Goal: Transaction & Acquisition: Purchase product/service

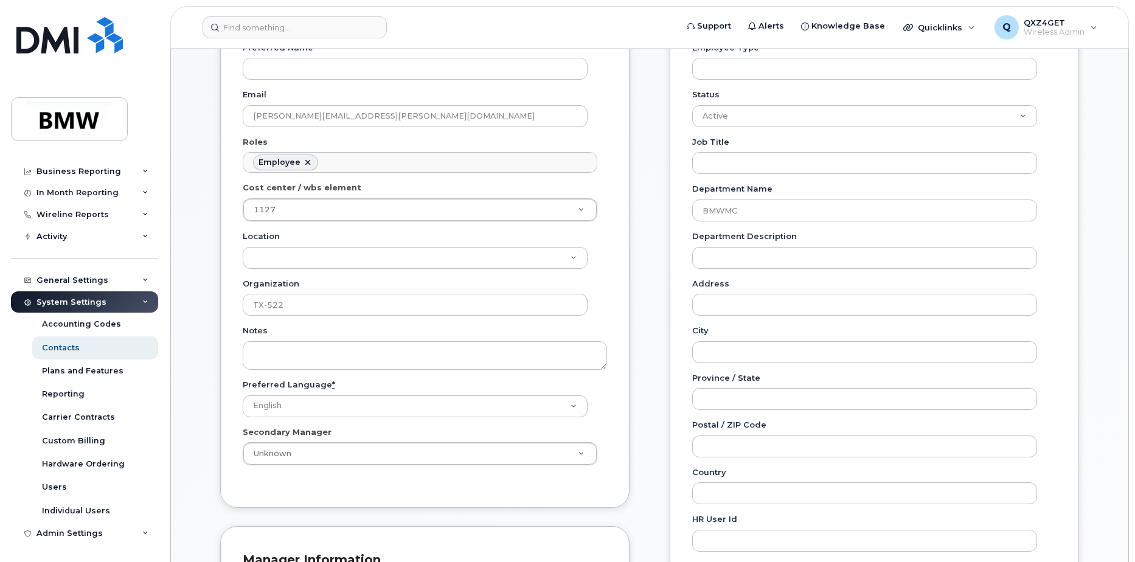
scroll to position [243, 0]
click at [68, 235] on div "Activity" at bounding box center [84, 237] width 147 height 22
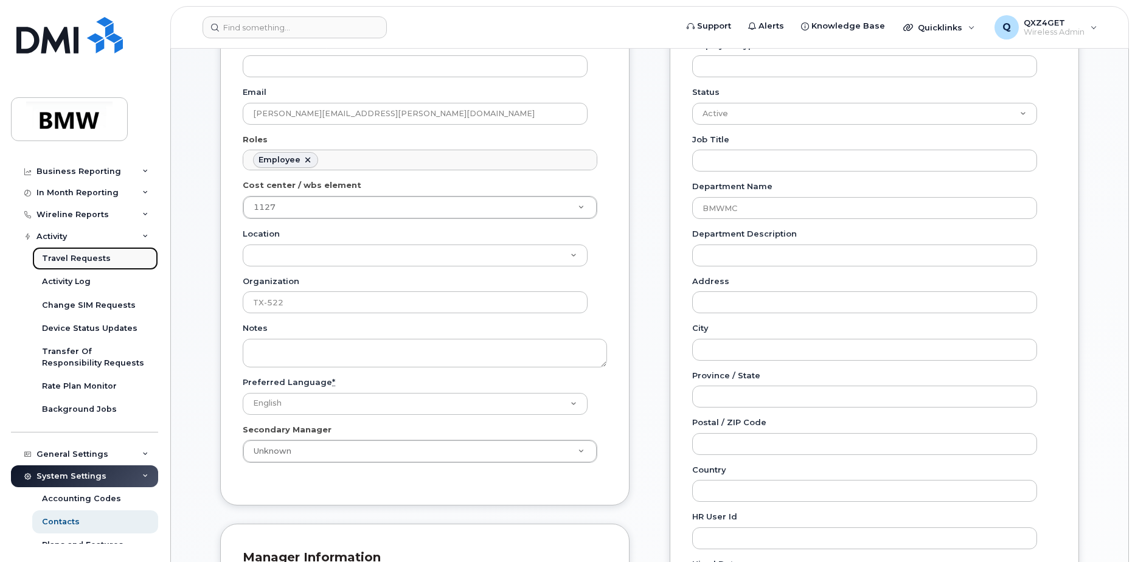
click at [54, 257] on div "Travel Requests" at bounding box center [76, 258] width 69 height 11
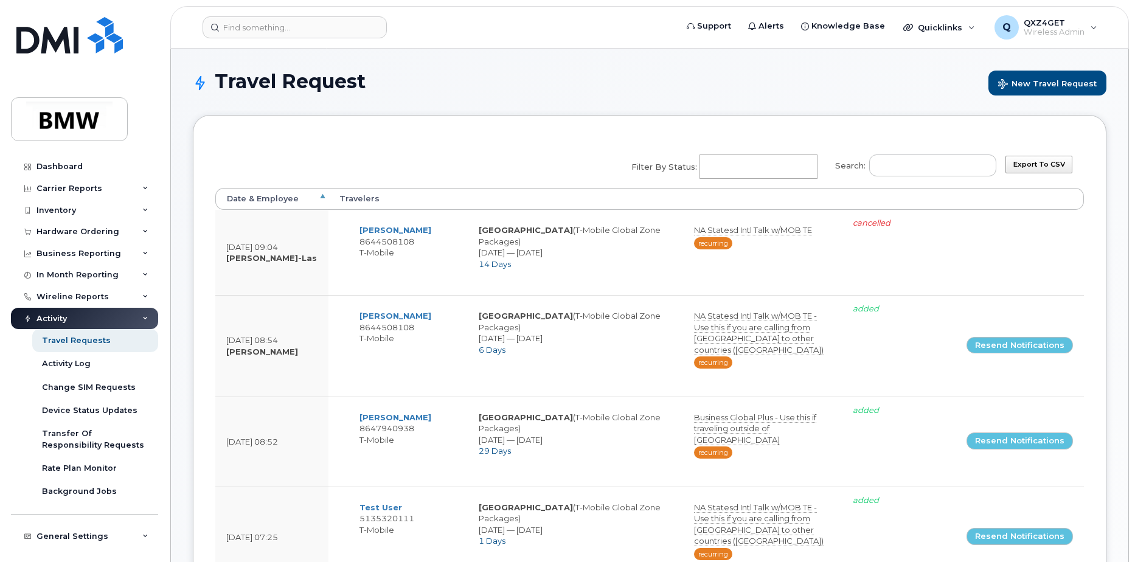
select select
click at [930, 175] on input "Search:" at bounding box center [933, 166] width 127 height 22
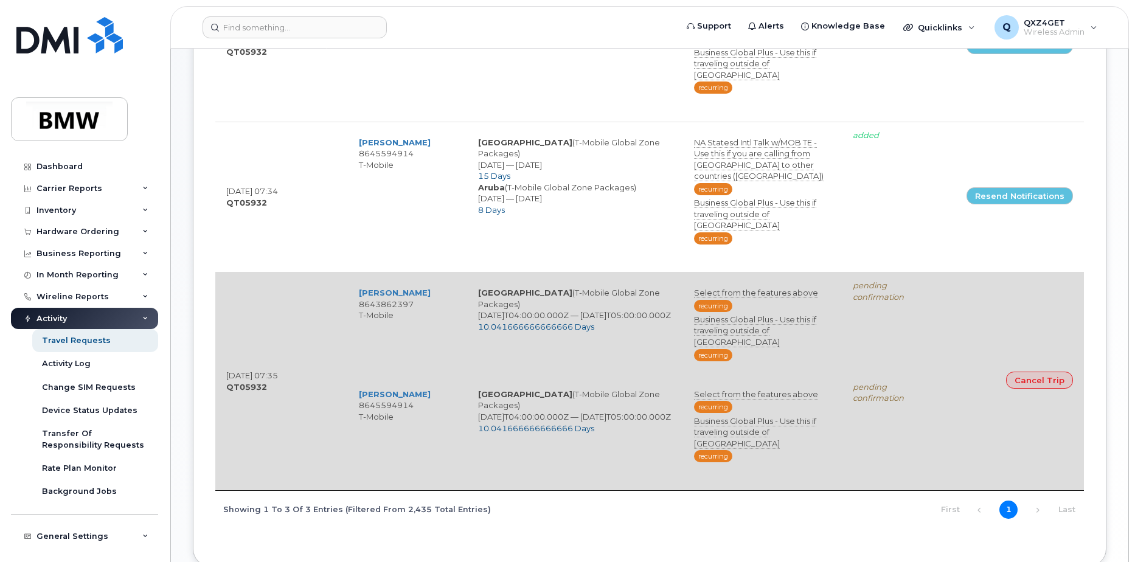
scroll to position [6, 0]
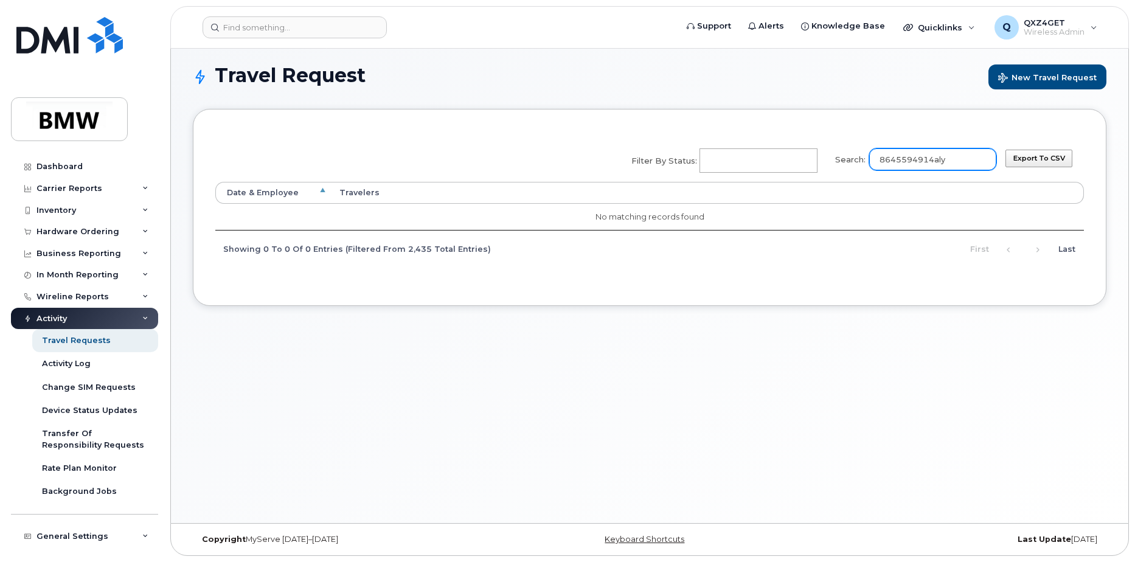
type input "8645594914aly"
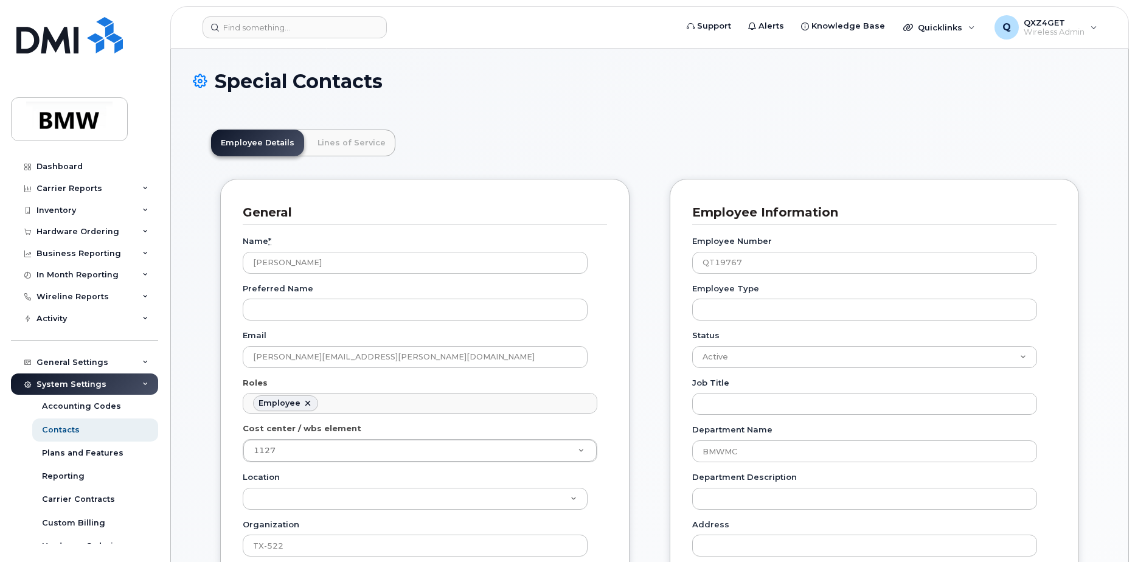
scroll to position [68, 0]
click at [237, 30] on input at bounding box center [295, 27] width 184 height 22
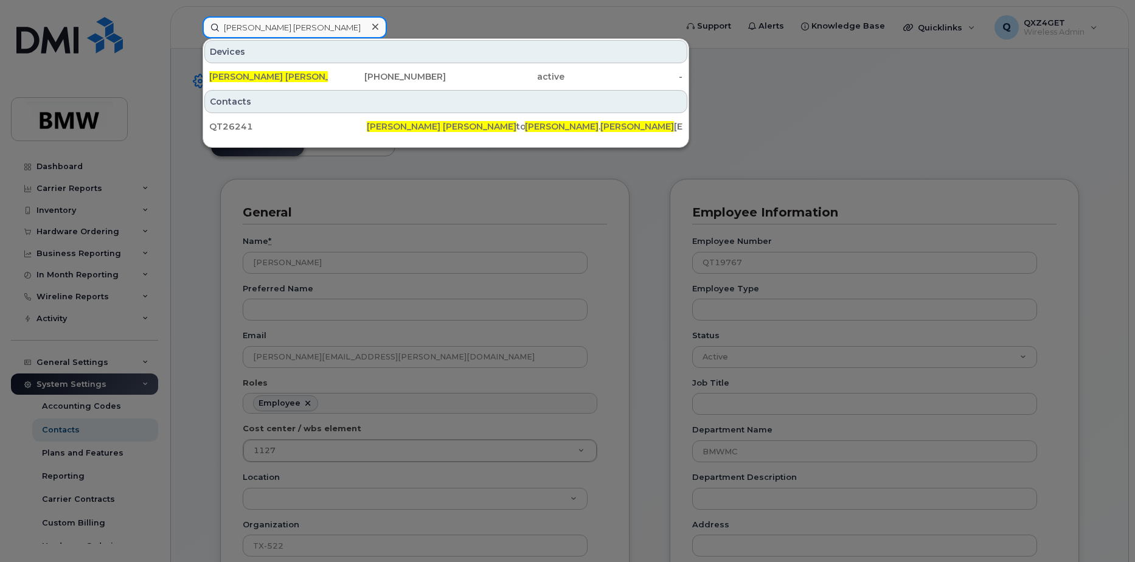
type input "tony Chris"
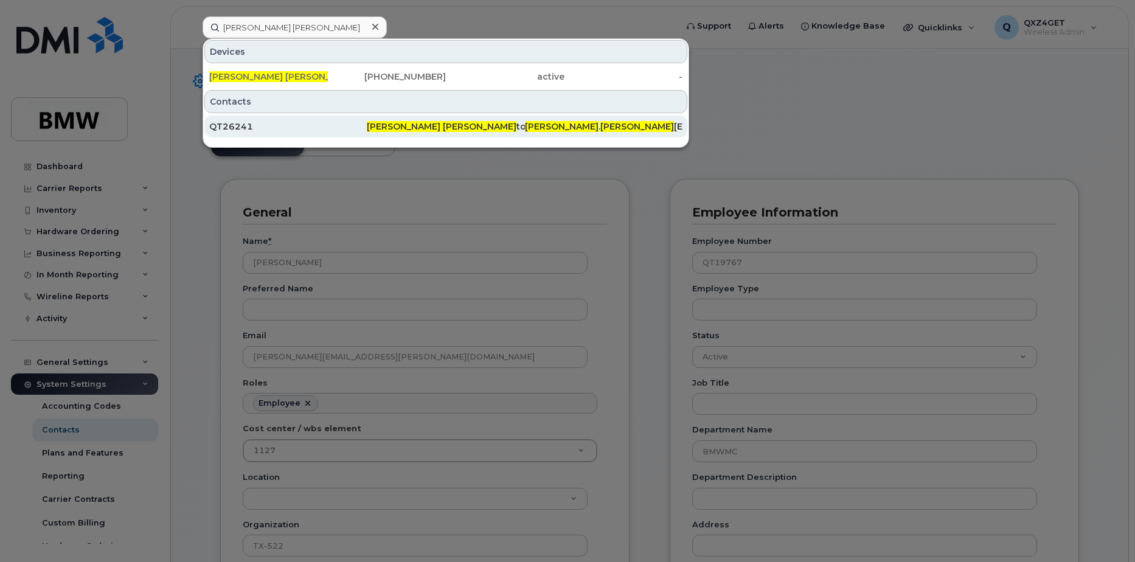
drag, startPoint x: 274, startPoint y: 128, endPoint x: 291, endPoint y: 126, distance: 17.7
click at [274, 128] on div "QT26241" at bounding box center [288, 126] width 158 height 12
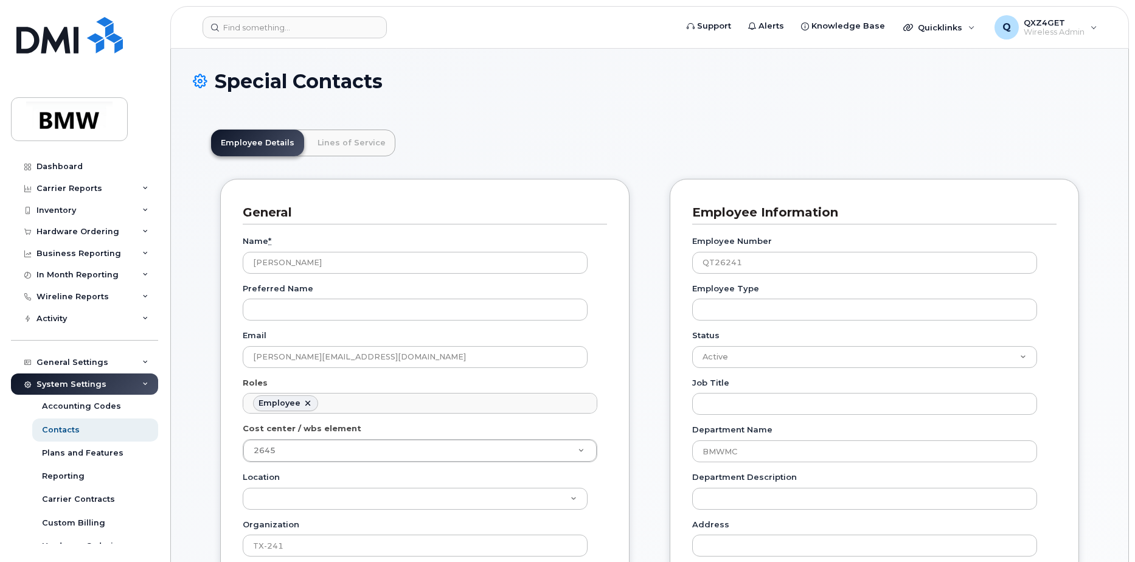
scroll to position [36, 0]
drag, startPoint x: 235, startPoint y: 355, endPoint x: 263, endPoint y: 354, distance: 28.0
click at [235, 355] on div "General Name * Tony Christoph Preferred Name Email tony.christoph@bmwmc.com Rol…" at bounding box center [425, 464] width 410 height 570
drag, startPoint x: 372, startPoint y: 358, endPoint x: 246, endPoint y: 354, distance: 126.0
click at [246, 354] on input "tony.christoph@bmwmc.com" at bounding box center [415, 357] width 345 height 22
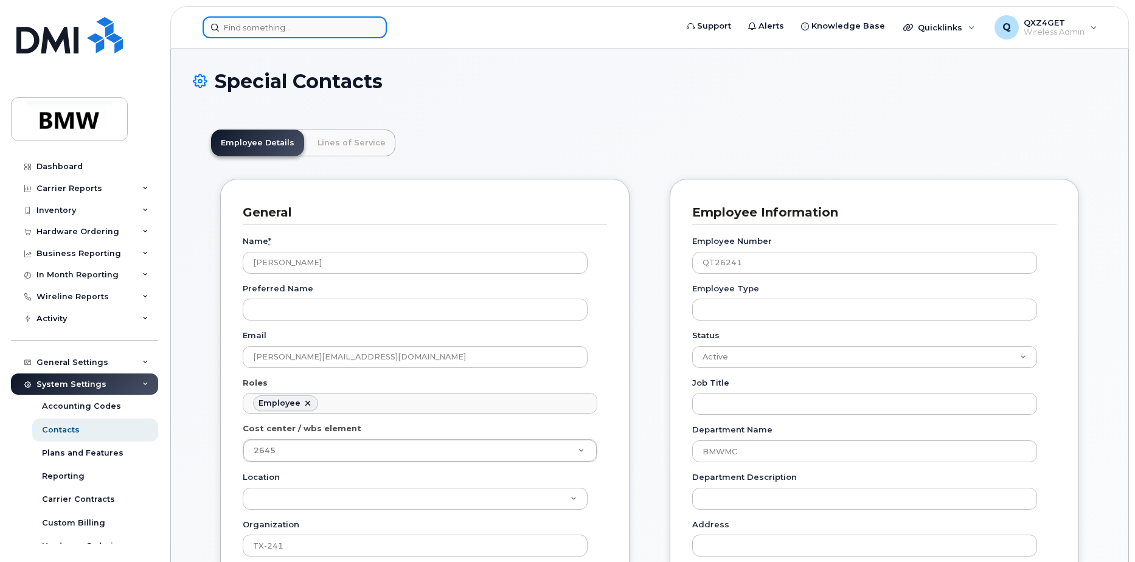
drag, startPoint x: 321, startPoint y: 23, endPoint x: 318, endPoint y: 28, distance: 6.3
click at [321, 23] on input at bounding box center [295, 27] width 184 height 22
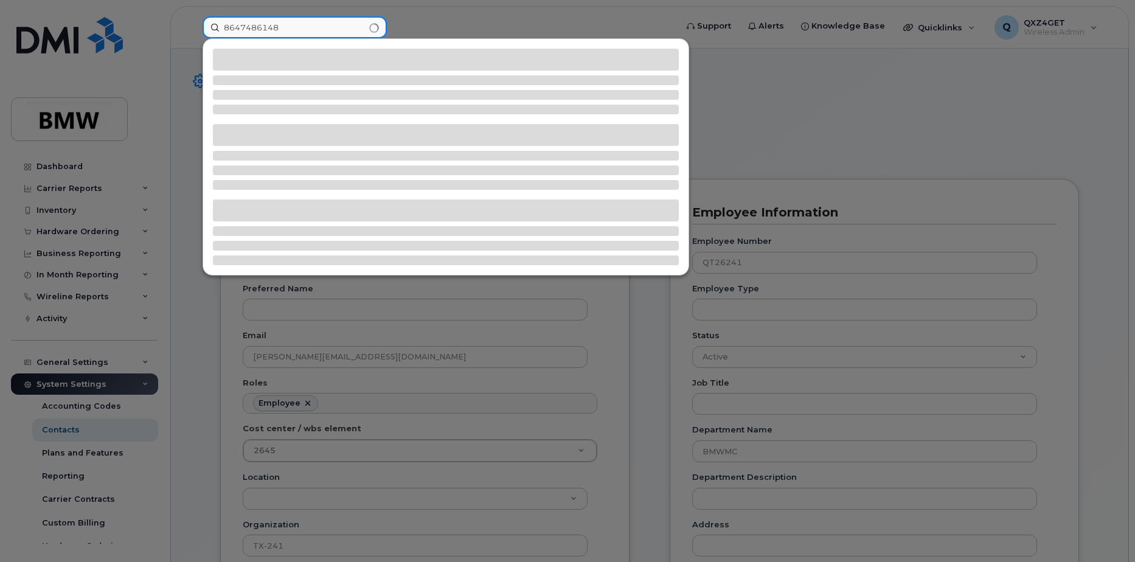
type input "8647486148"
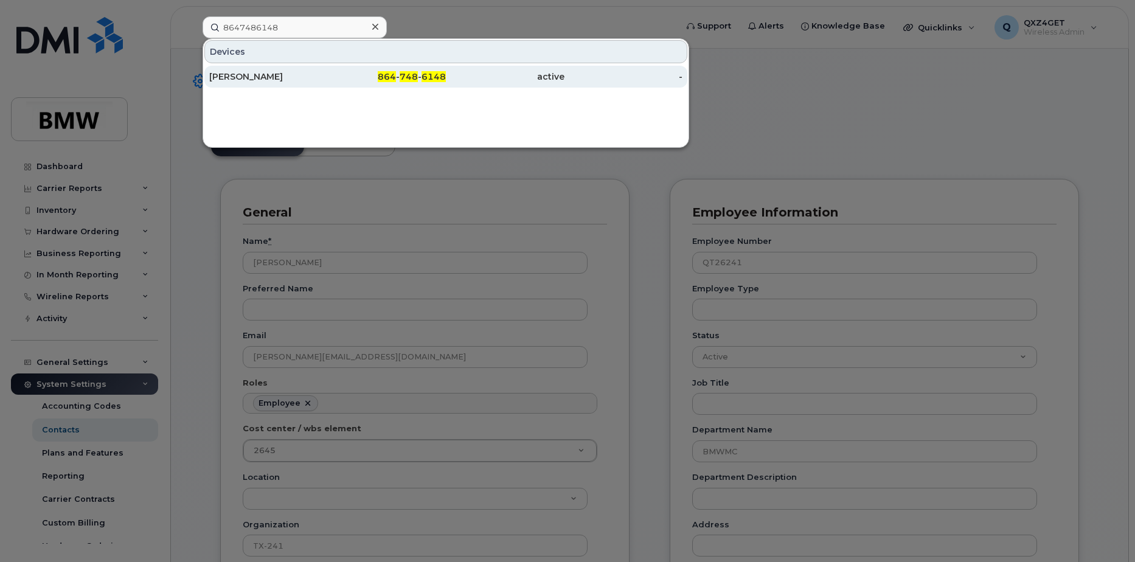
click at [260, 75] on div "Dwayne Boulware" at bounding box center [268, 77] width 119 height 12
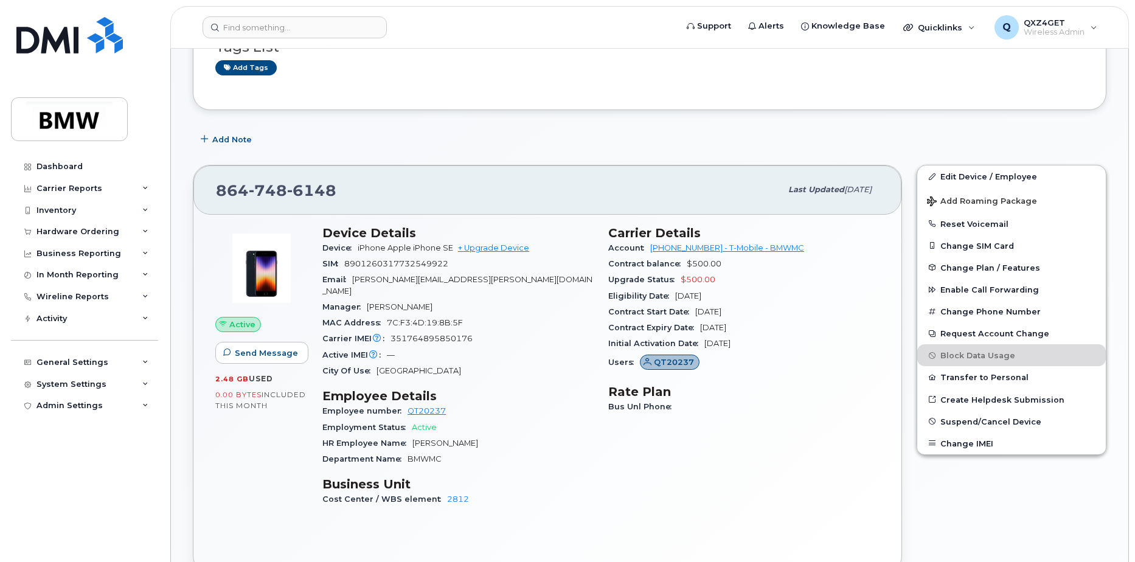
scroll to position [243, 0]
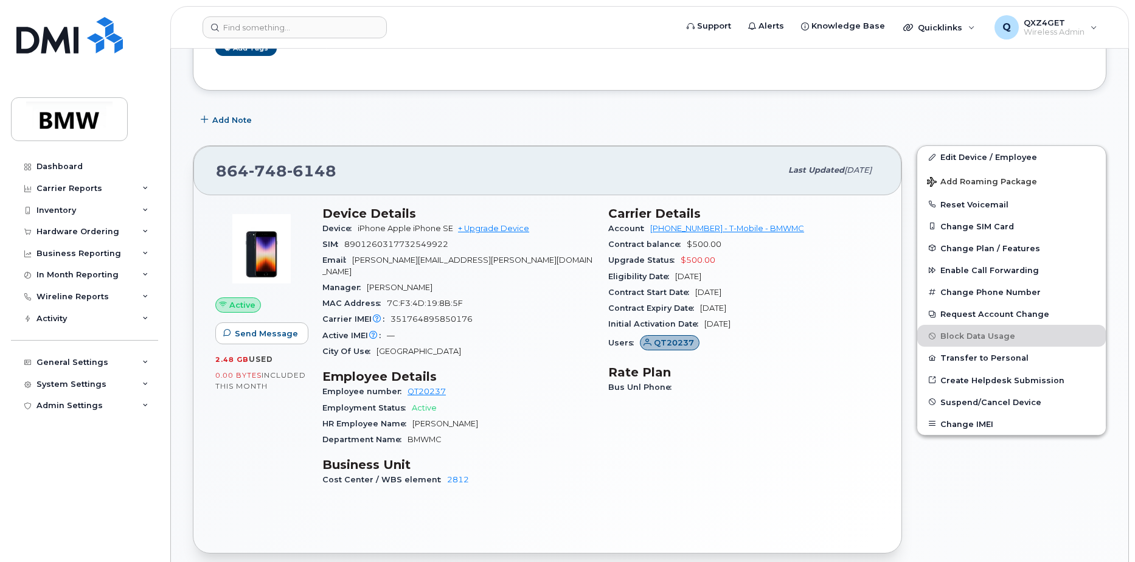
click at [279, 15] on header "Support Alerts Knowledge Base Quicklinks Suspend / Cancel Device Change SIM Car…" at bounding box center [649, 27] width 959 height 43
click at [283, 37] on input at bounding box center [295, 27] width 184 height 22
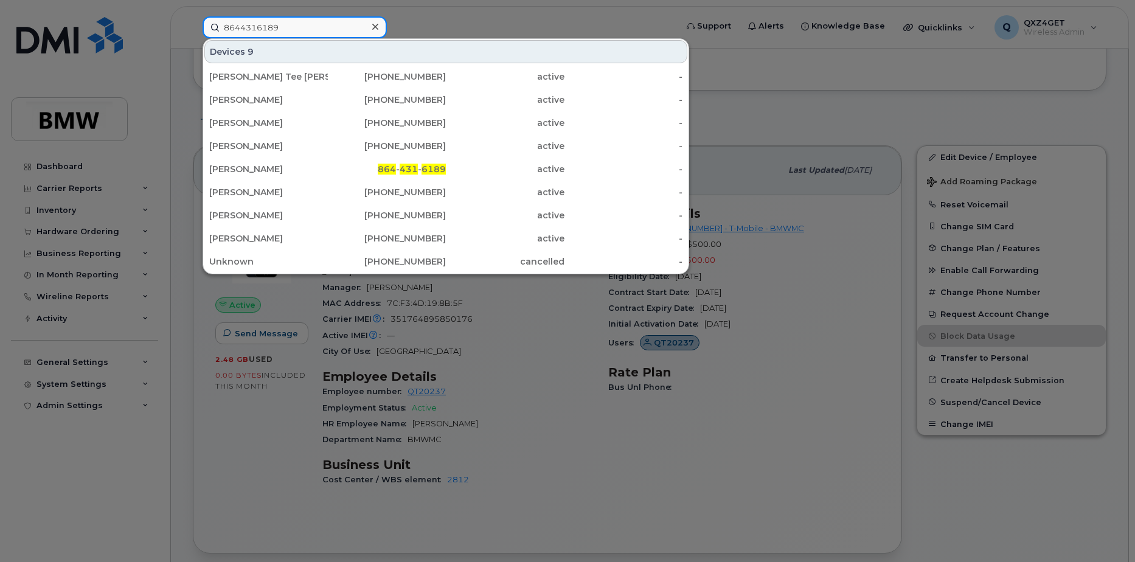
type input "8644316189"
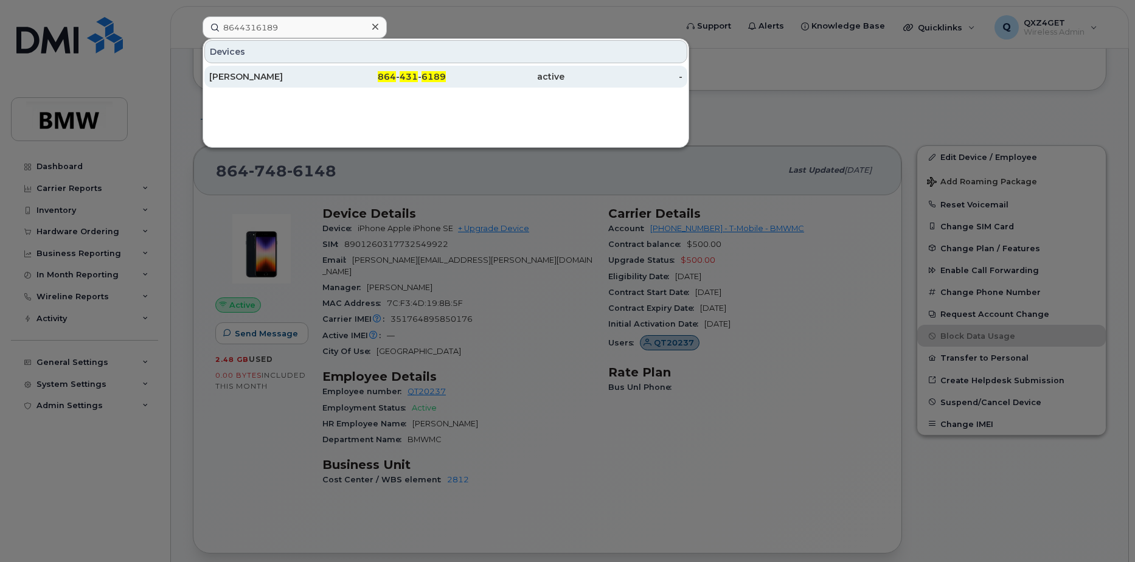
click at [262, 72] on div "[PERSON_NAME]" at bounding box center [268, 77] width 119 height 12
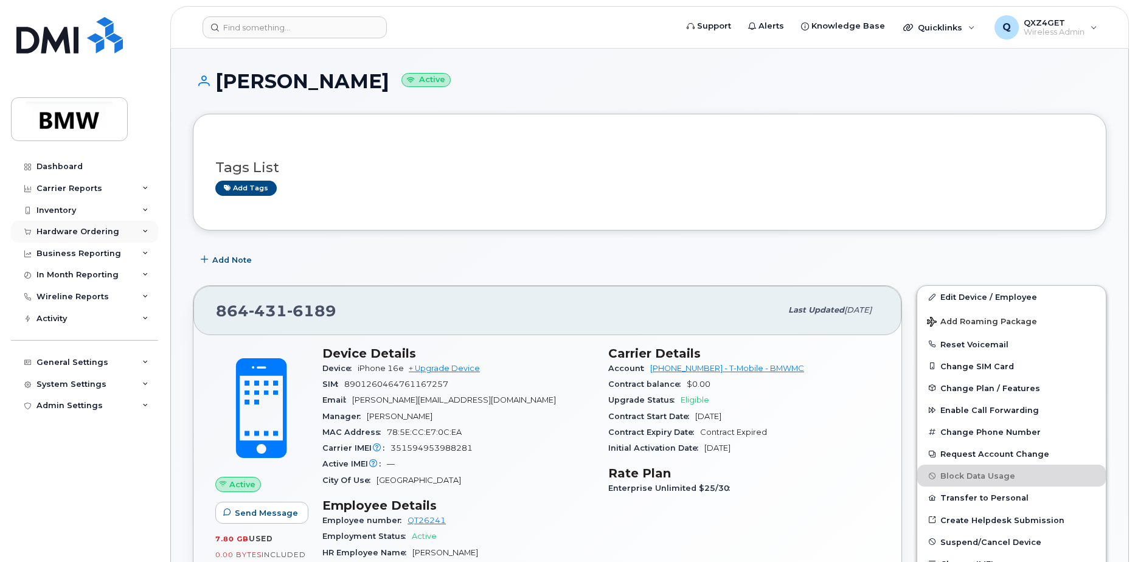
click at [93, 231] on div "Hardware Ordering" at bounding box center [78, 232] width 83 height 10
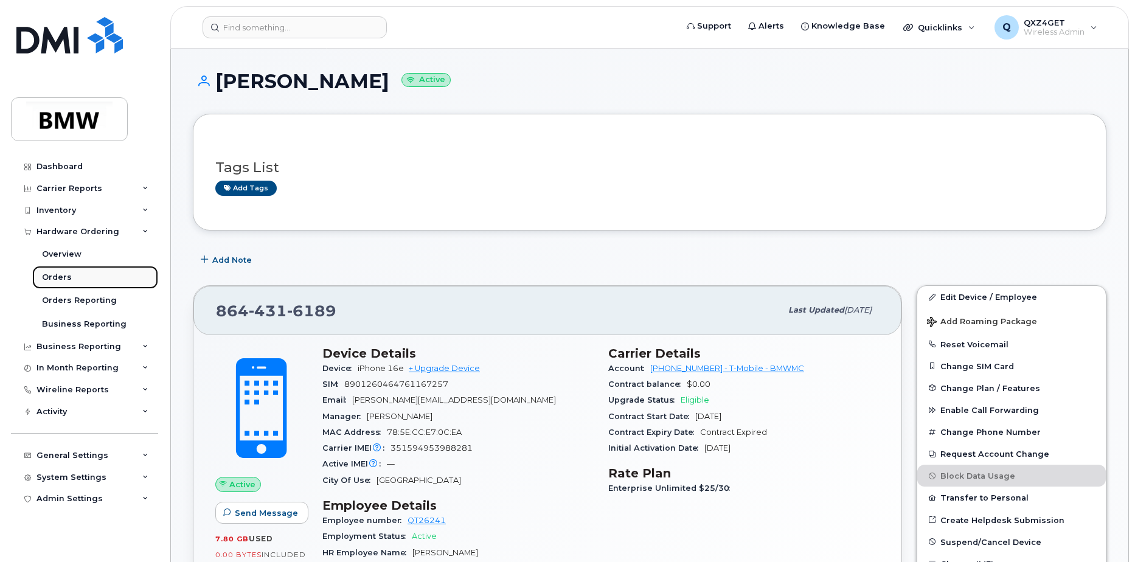
click at [63, 277] on div "Orders" at bounding box center [57, 277] width 30 height 11
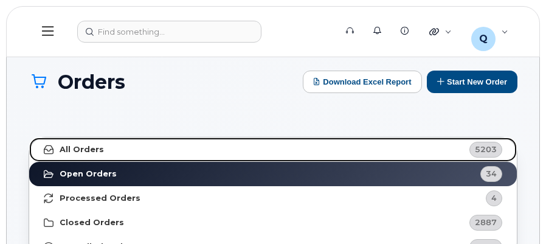
click at [92, 146] on strong "All Orders" at bounding box center [82, 150] width 44 height 10
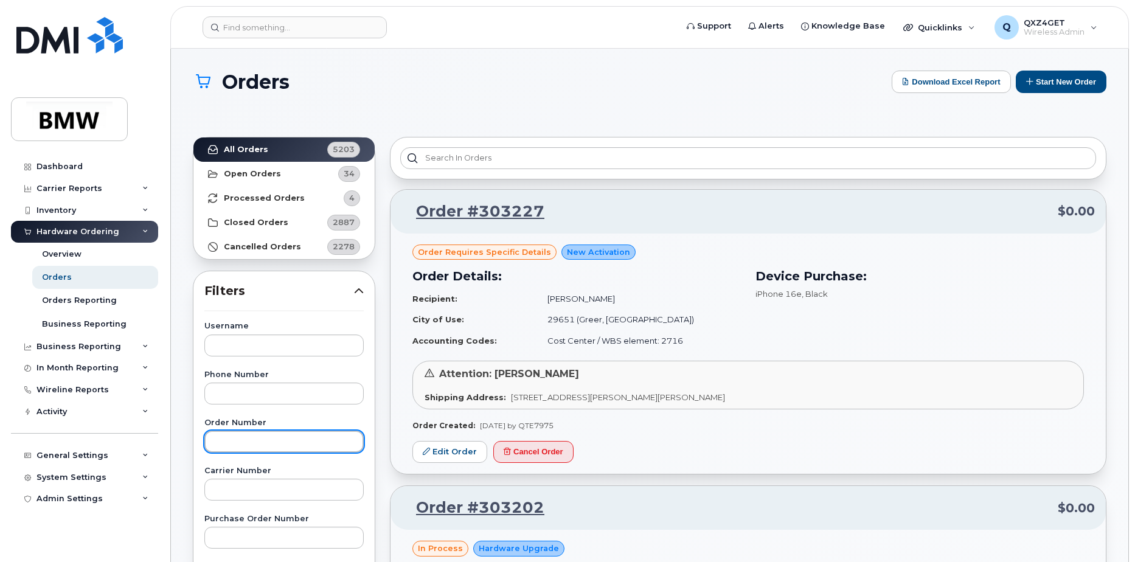
click at [228, 442] on input "text" at bounding box center [283, 442] width 159 height 22
type input "303120"
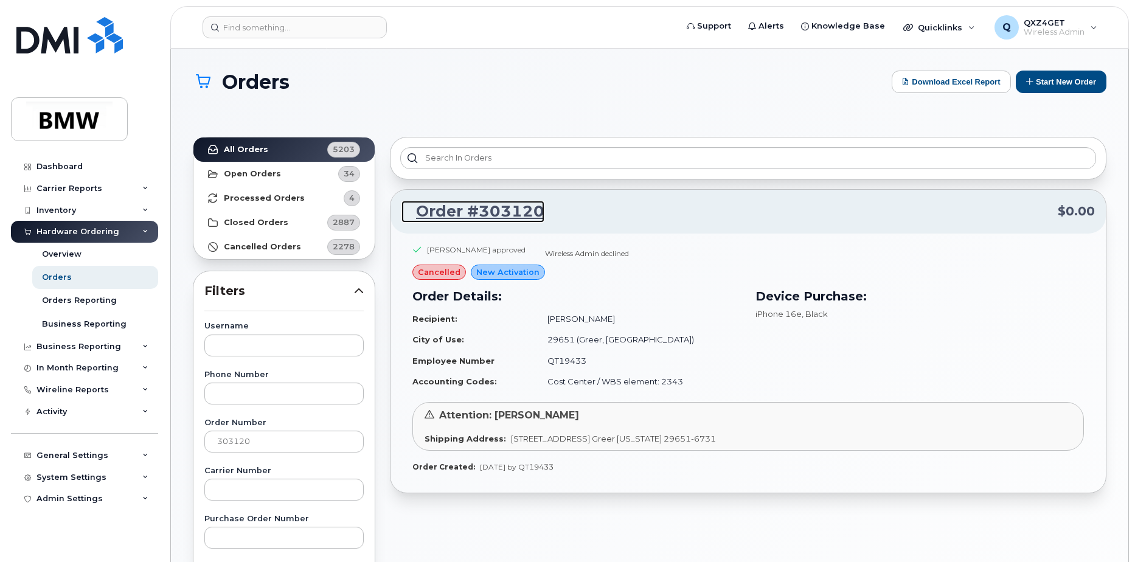
click at [493, 204] on link "Order #303120" at bounding box center [473, 212] width 143 height 22
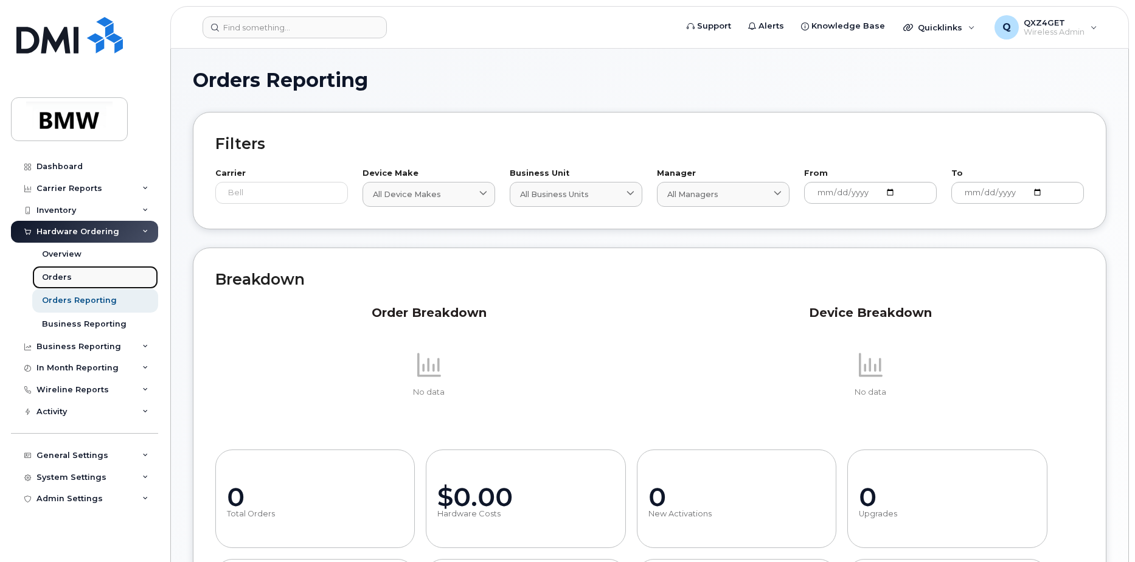
click at [58, 276] on div "Orders" at bounding box center [57, 277] width 30 height 11
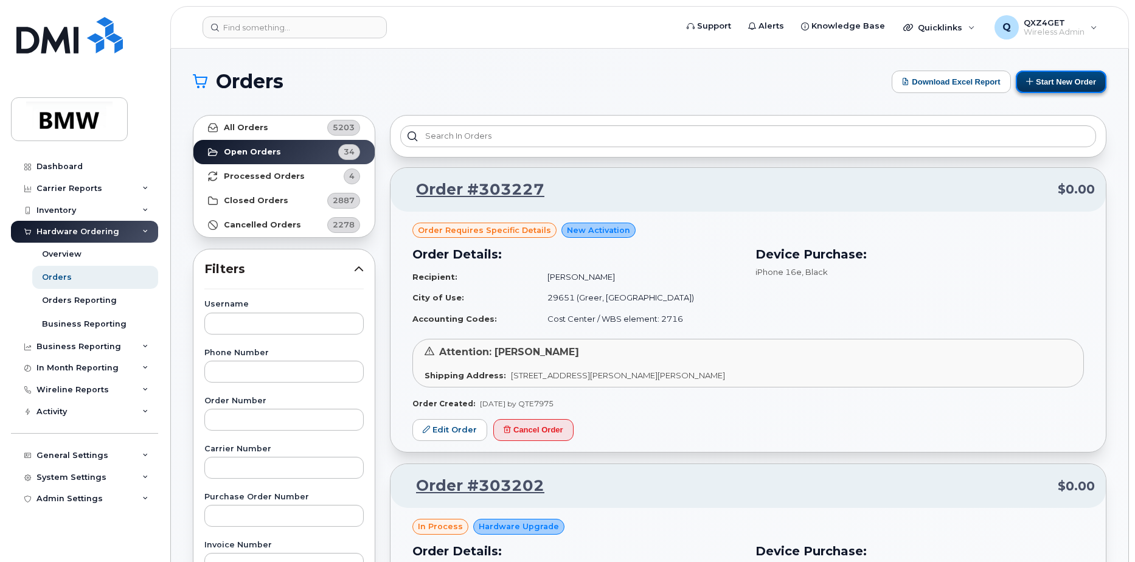
click at [1047, 79] on button "Start New Order" at bounding box center [1061, 82] width 91 height 23
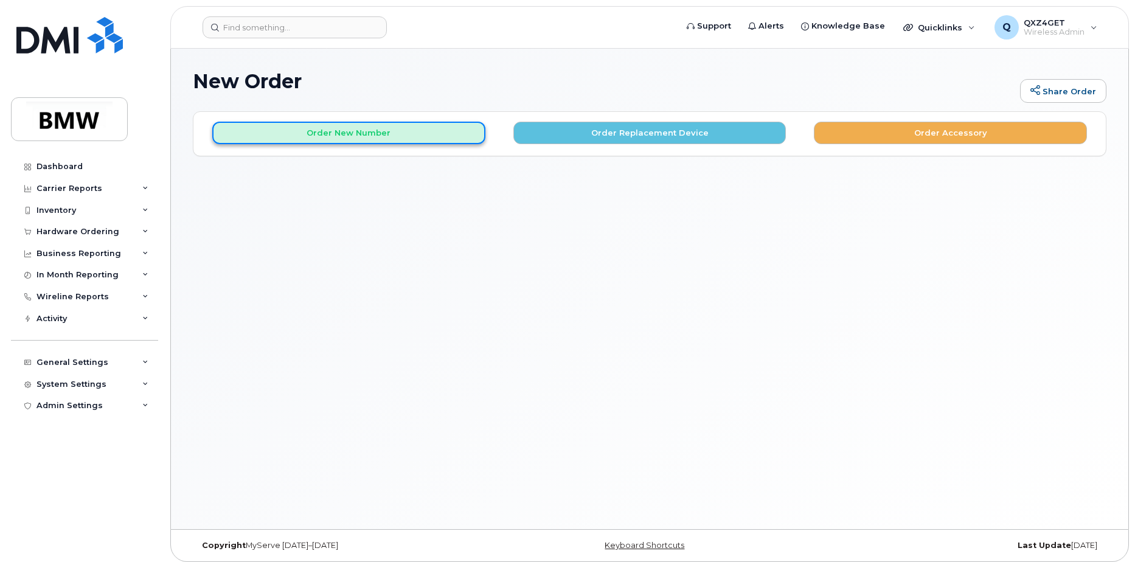
click at [372, 135] on button "Order New Number" at bounding box center [348, 133] width 273 height 23
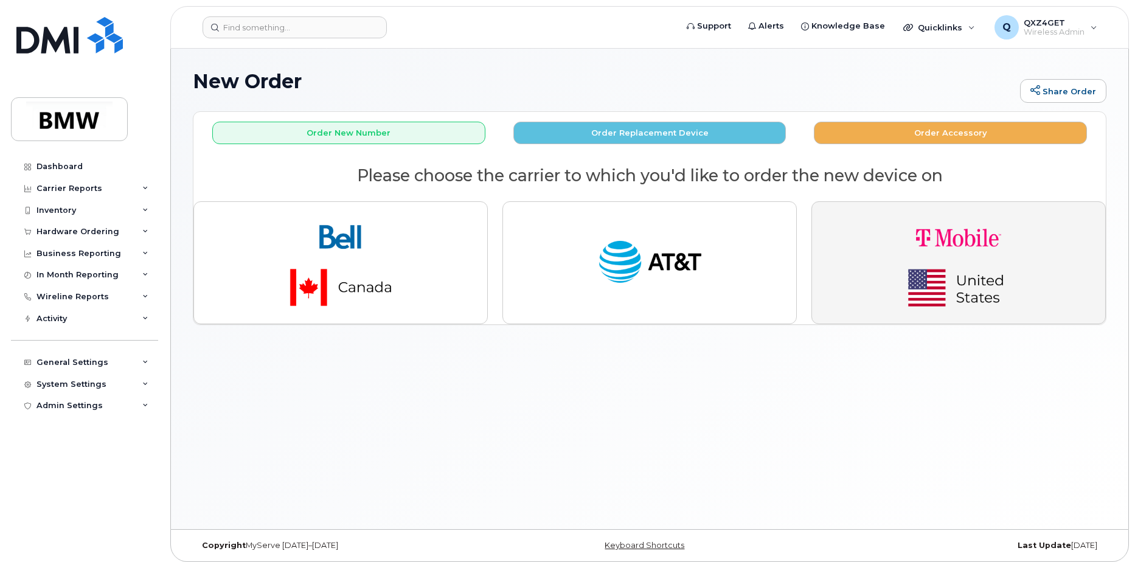
click at [908, 246] on img "button" at bounding box center [959, 263] width 170 height 102
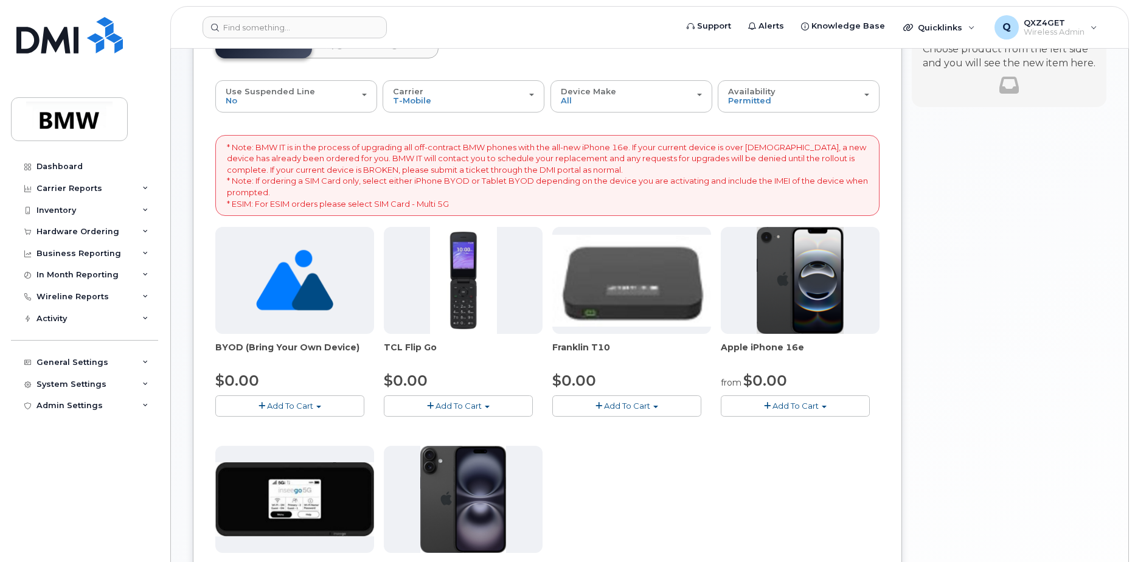
scroll to position [122, 0]
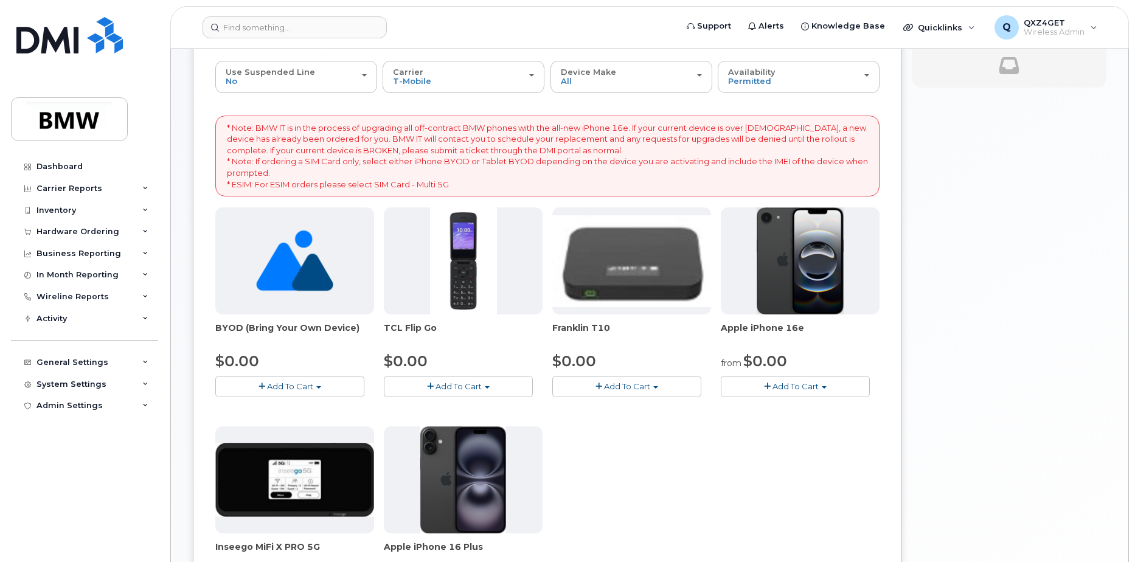
click at [794, 389] on span "Add To Cart" at bounding box center [796, 387] width 46 height 10
click at [796, 408] on link "$0.00 - 30 Month Activation (128GB)" at bounding box center [811, 409] width 175 height 15
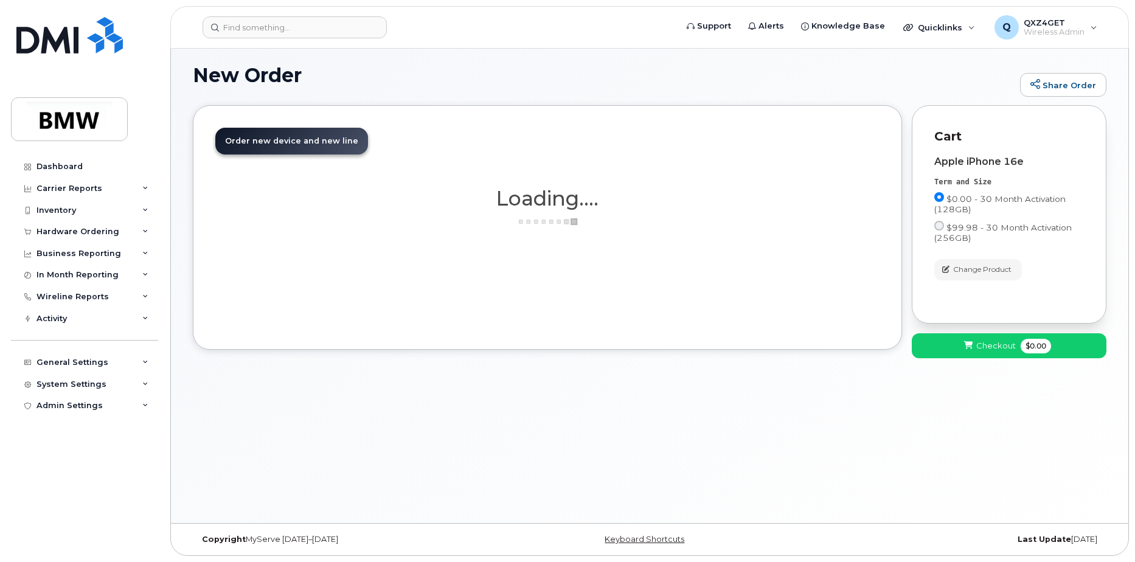
scroll to position [6, 0]
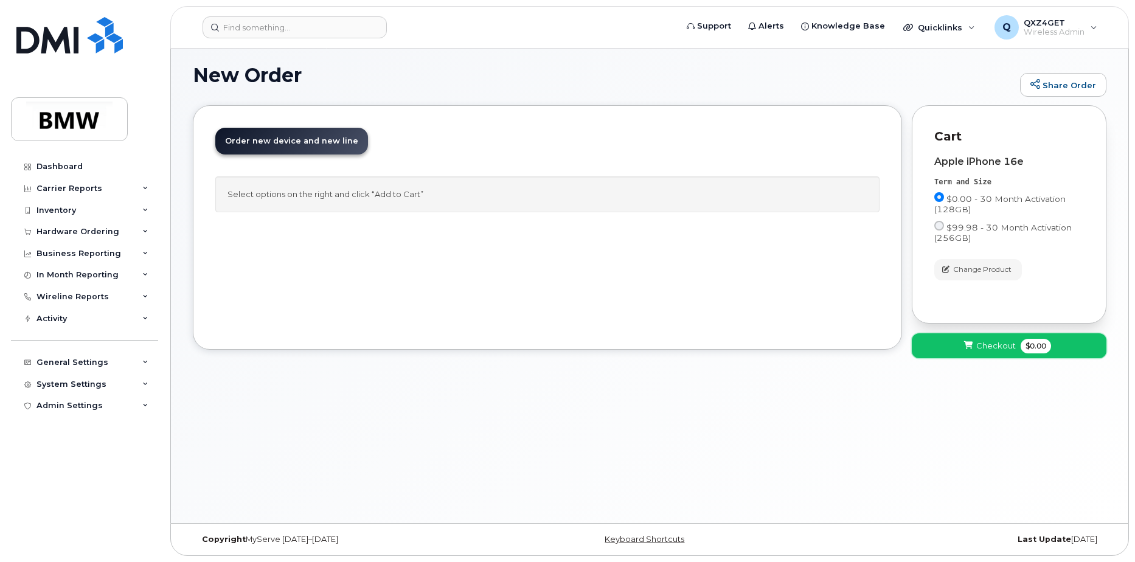
click at [994, 349] on span "Checkout" at bounding box center [997, 346] width 40 height 12
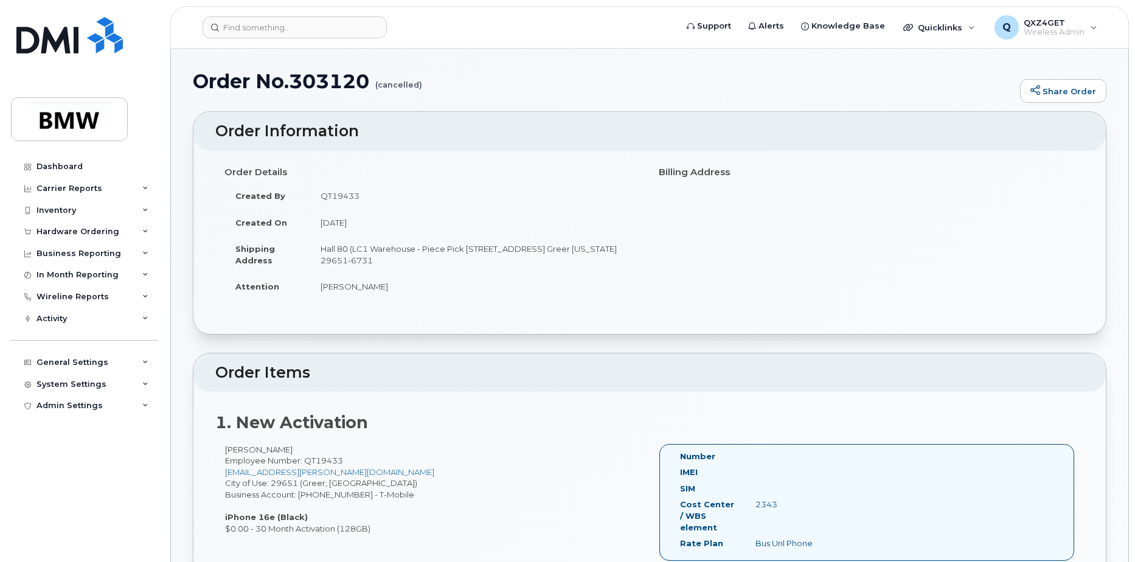
drag, startPoint x: 410, startPoint y: 287, endPoint x: 328, endPoint y: 287, distance: 82.1
click at [321, 291] on td "[PERSON_NAME]" at bounding box center [475, 286] width 331 height 27
copy td "[PERSON_NAME]"
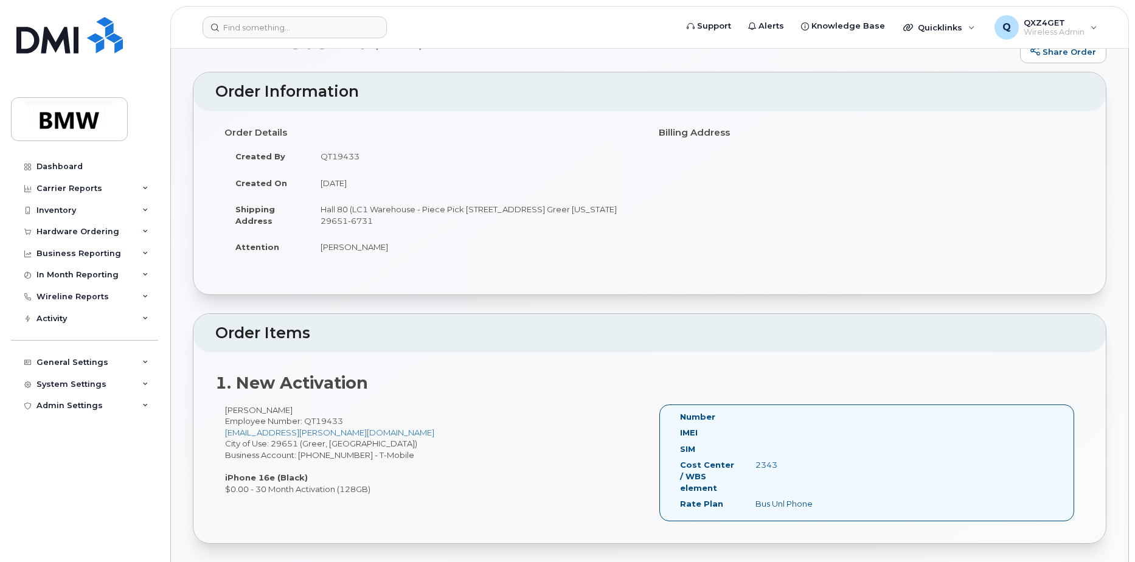
scroll to position [122, 0]
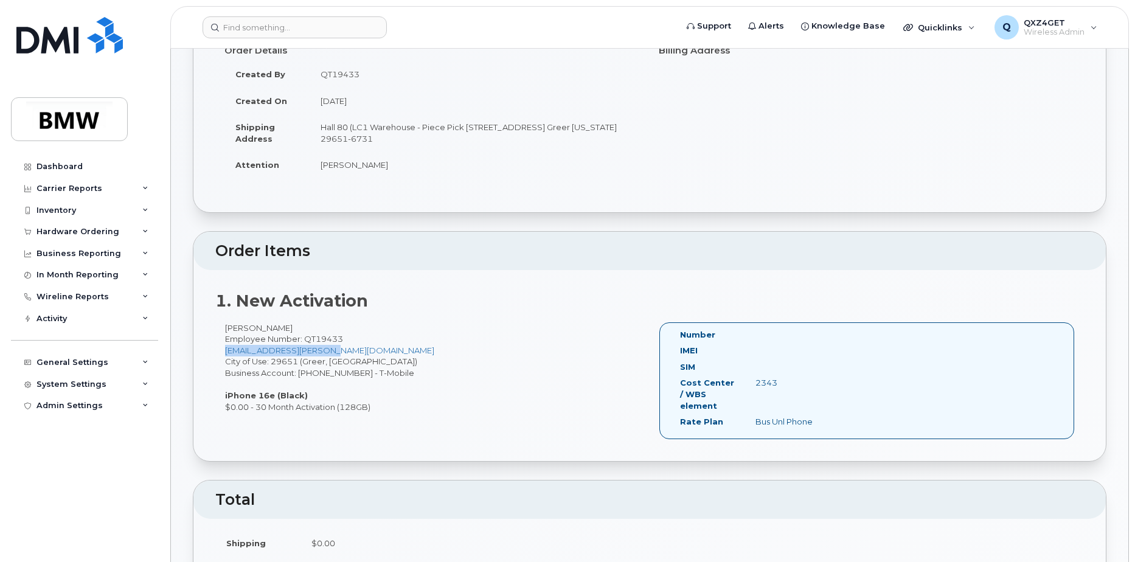
drag, startPoint x: 353, startPoint y: 350, endPoint x: 225, endPoint y: 349, distance: 128.4
click at [225, 349] on div "[PERSON_NAME] Employee Number: QT19433 [EMAIL_ADDRESS][PERSON_NAME][DOMAIN_NAME…" at bounding box center [432, 368] width 434 height 91
copy link "deron.mcgowan@bmwmc.com"
drag, startPoint x: 322, startPoint y: 128, endPoint x: 463, endPoint y: 130, distance: 141.2
click at [463, 130] on td "Hall 80 (LC1 Warehouse - Piece Pick 1400 Highway 101 S GREER SC 29651-6731 UNIT…" at bounding box center [475, 133] width 331 height 38
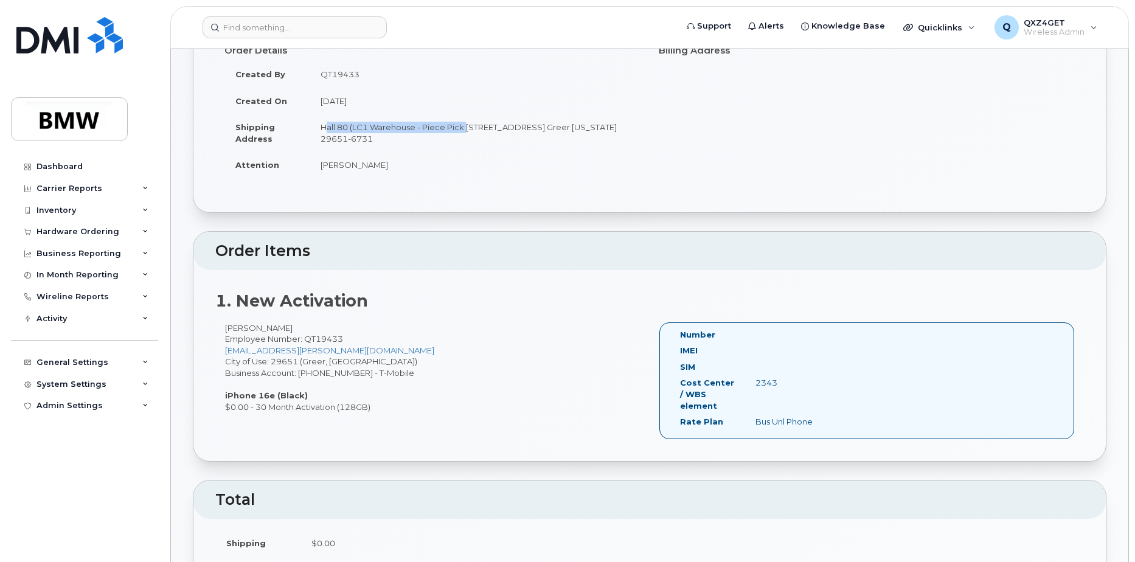
copy td "Hall 80 (LC1 Warehouse - Piece Pick"
drag, startPoint x: 406, startPoint y: 161, endPoint x: 322, endPoint y: 166, distance: 84.7
click at [322, 166] on td "[PERSON_NAME]" at bounding box center [475, 165] width 331 height 27
copy td "[PERSON_NAME]"
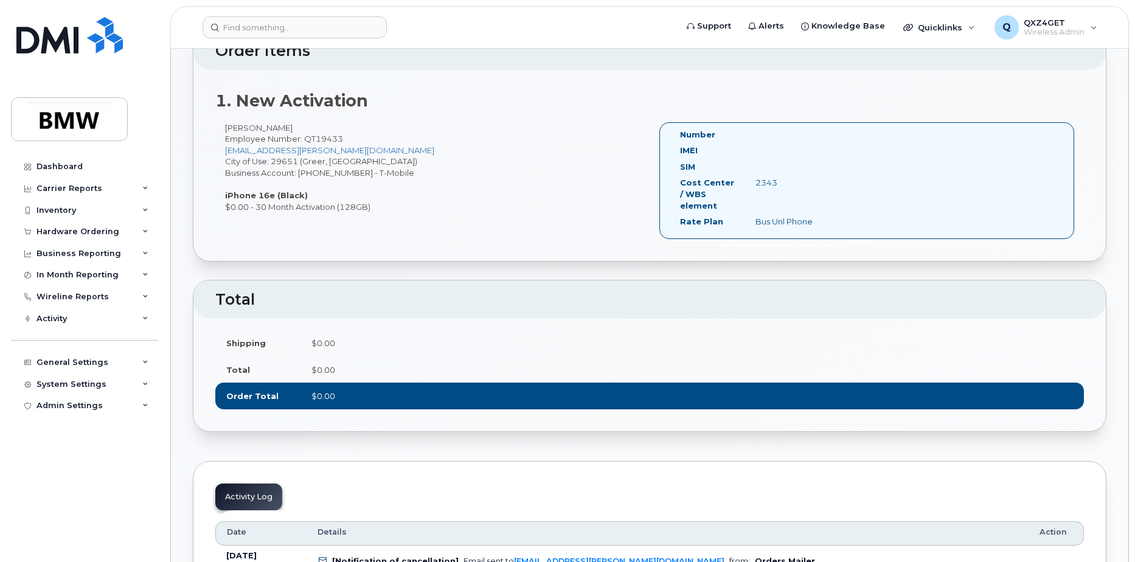
scroll to position [304, 0]
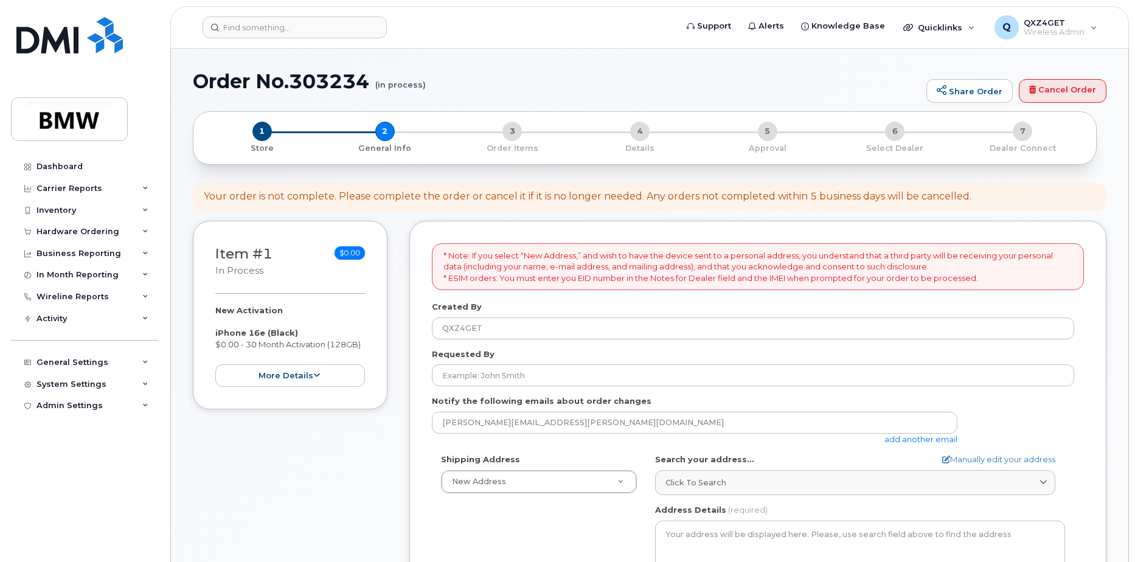
select select
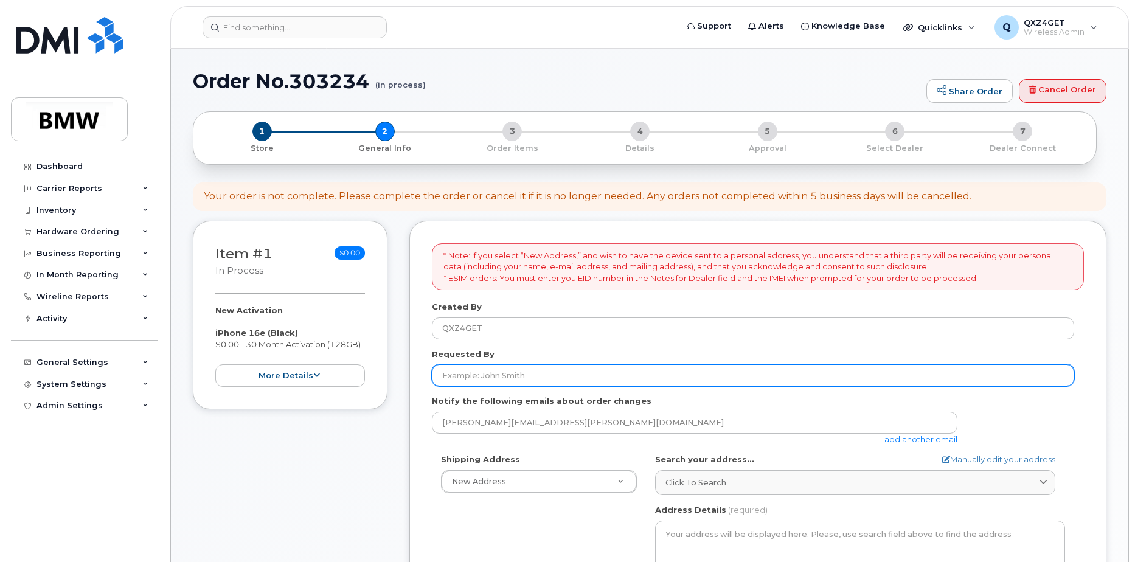
click at [492, 371] on input "Requested By" at bounding box center [753, 375] width 643 height 22
type input "D"
click at [452, 375] on input "Requested By" at bounding box center [753, 375] width 643 height 22
paste input "[PERSON_NAME]"
type input "[PERSON_NAME]"
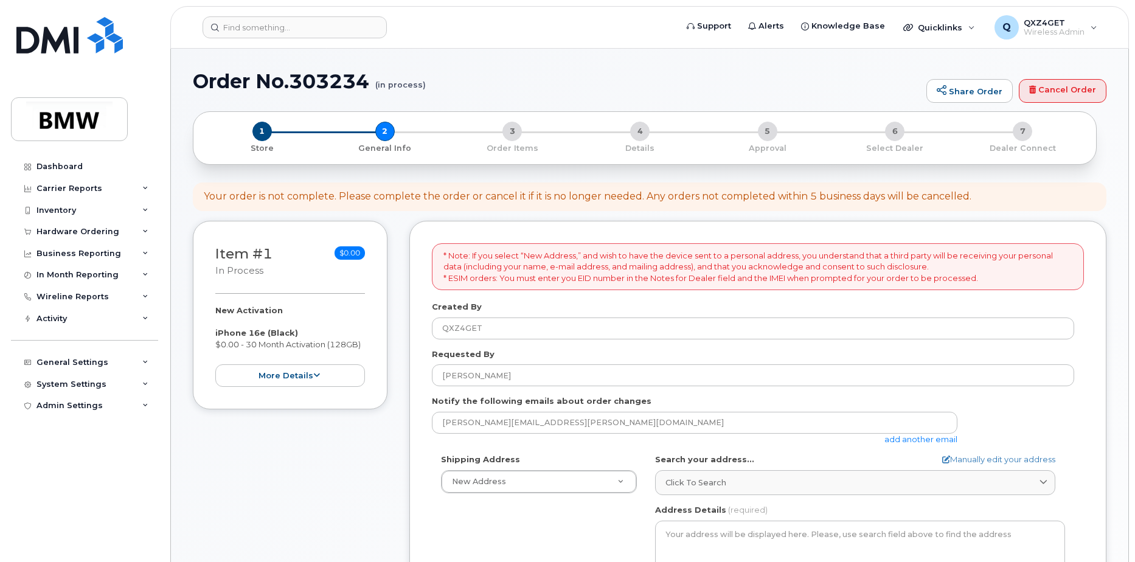
click at [929, 440] on link "add another email" at bounding box center [921, 439] width 73 height 10
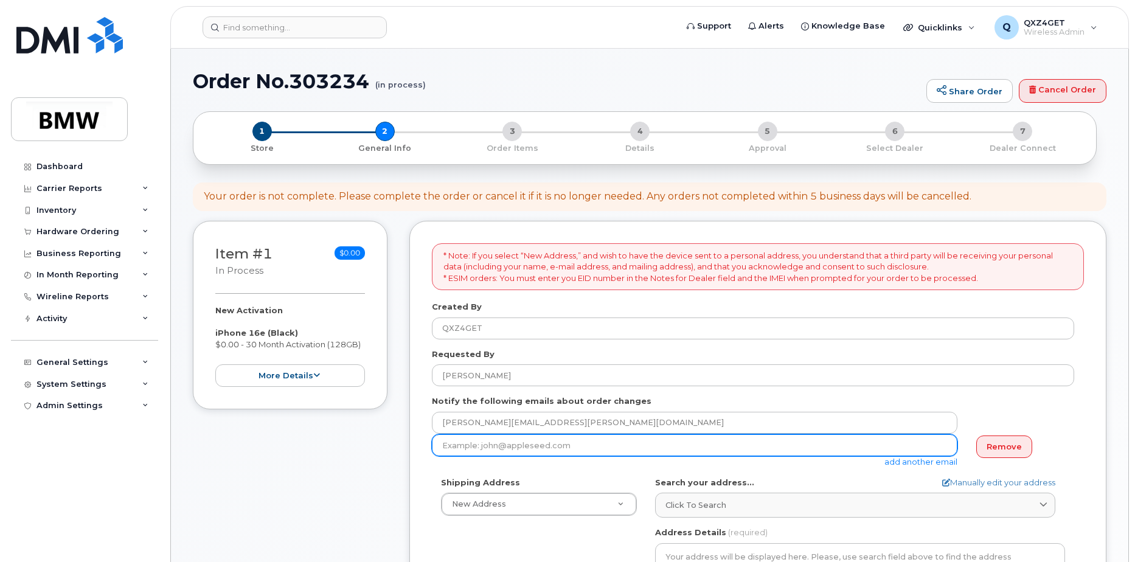
click at [468, 446] on input "email" at bounding box center [695, 445] width 526 height 22
paste input "[EMAIL_ADDRESS][PERSON_NAME][DOMAIN_NAME]"
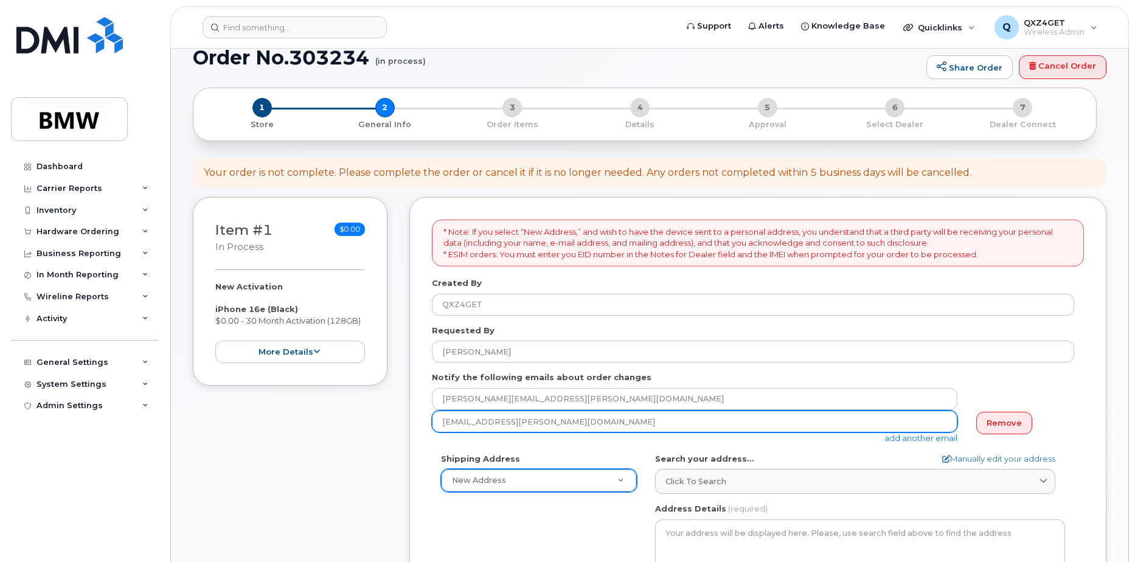
scroll to position [61, 0]
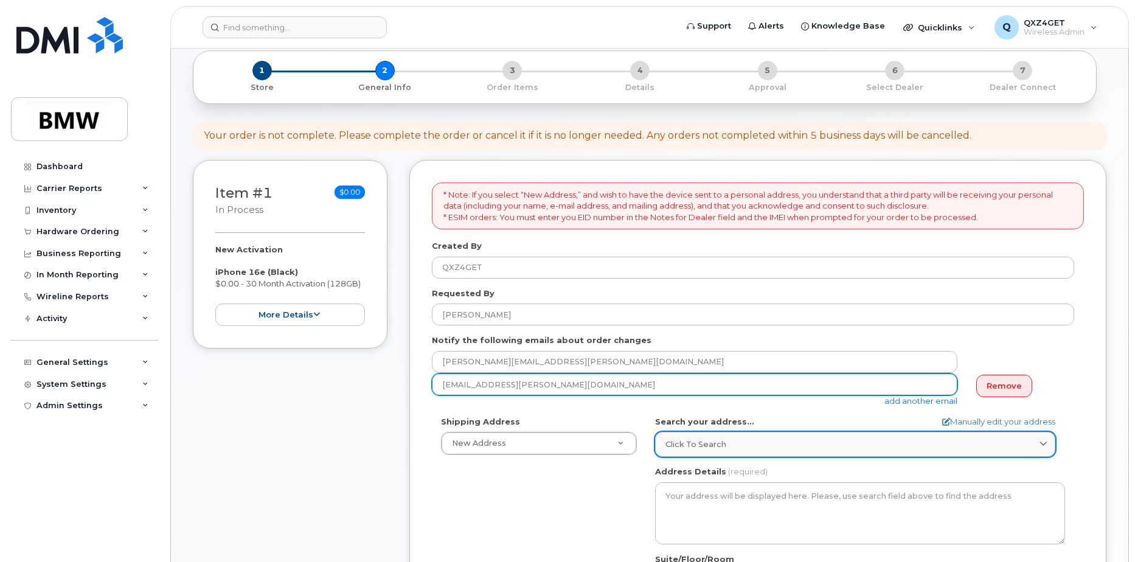
type input "[EMAIL_ADDRESS][PERSON_NAME][DOMAIN_NAME]"
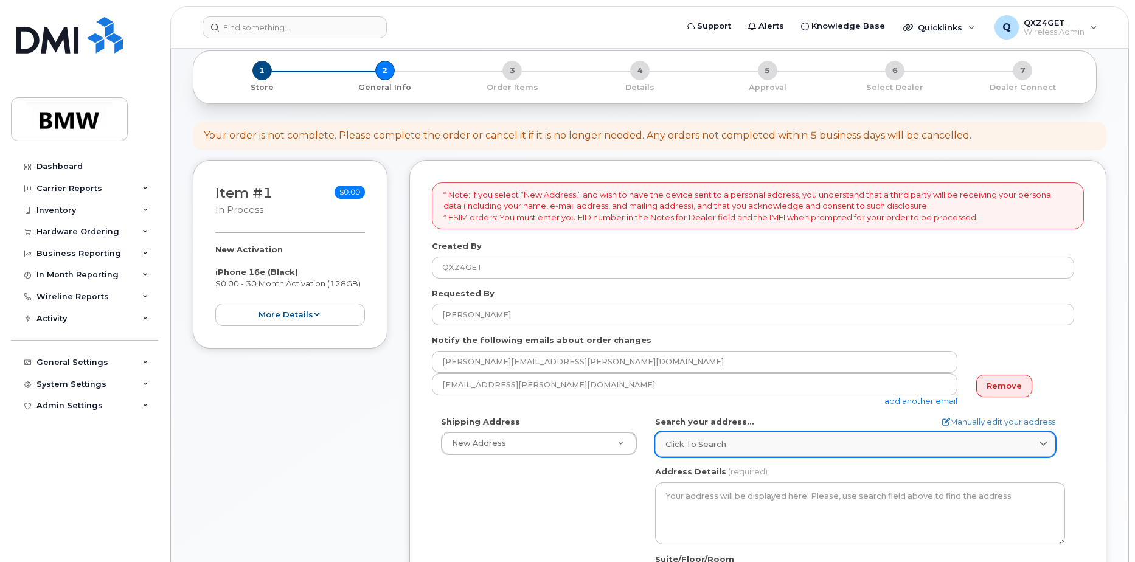
click at [761, 445] on div "Click to search" at bounding box center [856, 445] width 380 height 12
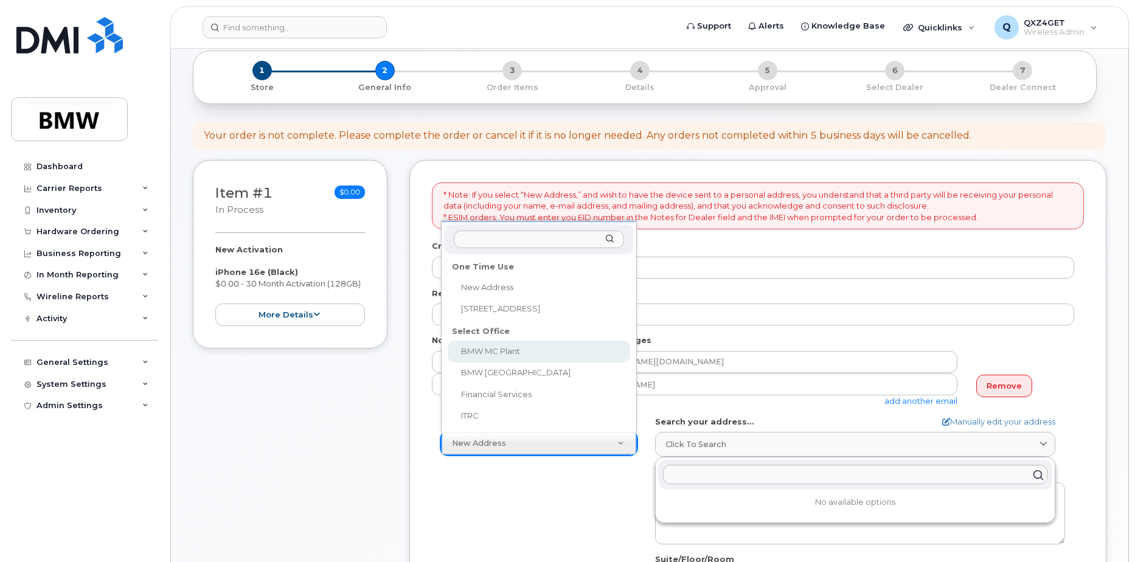
select select
type textarea "1400 Highway 101 S GREER SC 29651-6731 UNITED STATES Greer South Carolina 29651…"
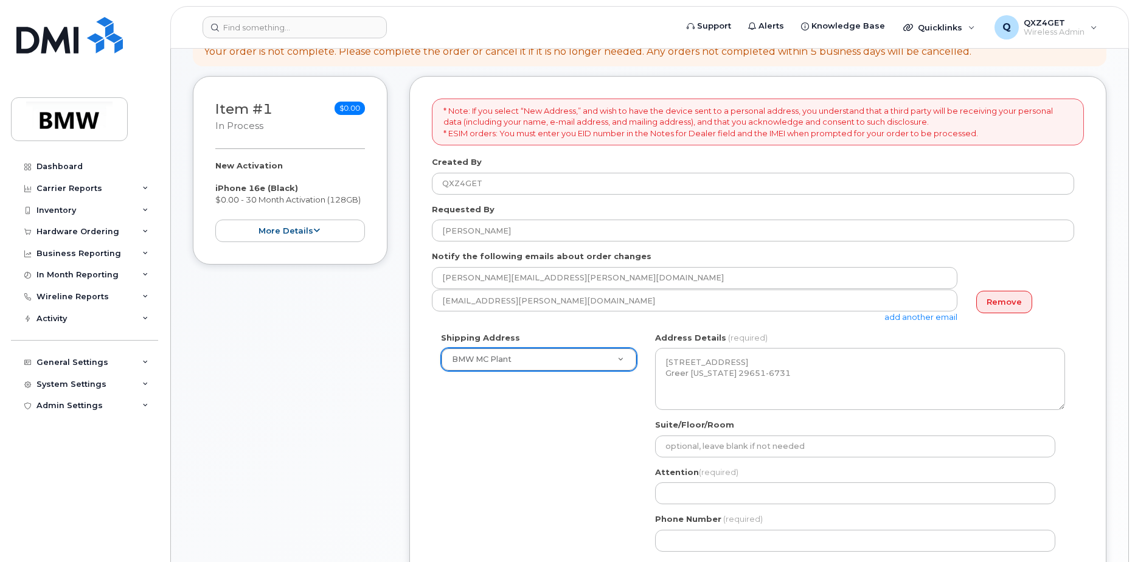
scroll to position [183, 0]
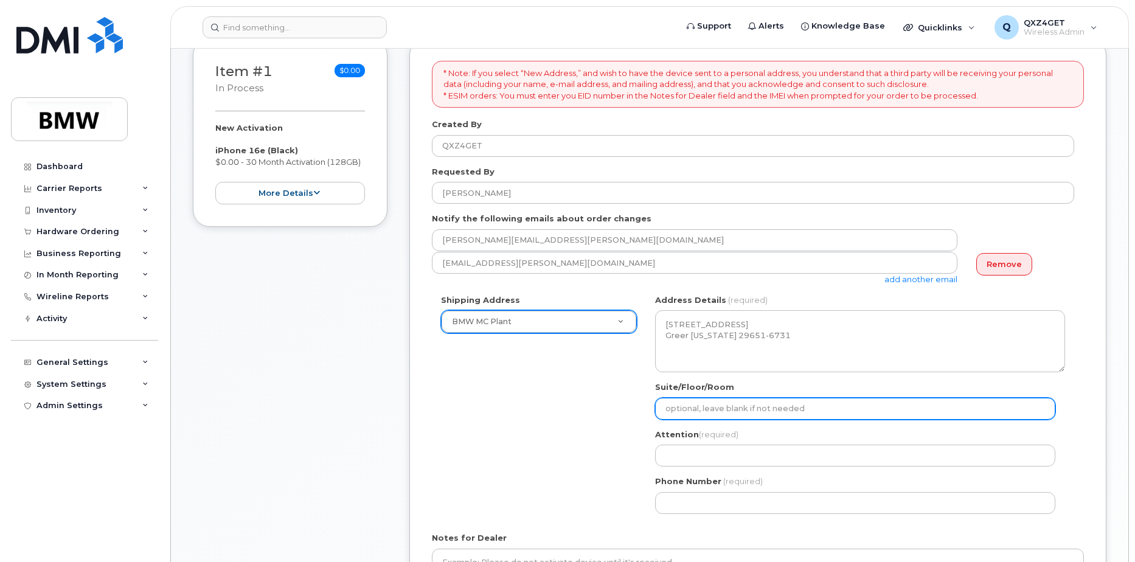
click at [708, 410] on input "Suite/Floor/Room" at bounding box center [855, 409] width 400 height 22
click at [689, 401] on input "Suite/Floor/Room" at bounding box center [855, 409] width 400 height 22
paste input "Hall 80 (LC1 Warehouse - Piece Pick"
select select
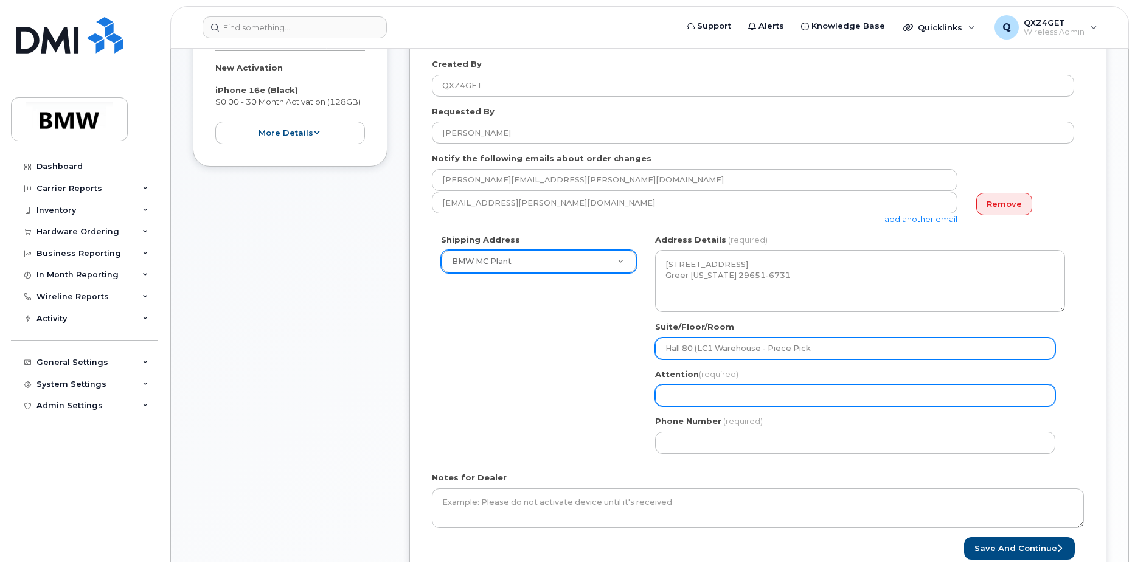
scroll to position [243, 0]
type input "Hall 80 (LC1 Warehouse - Piece Pick"
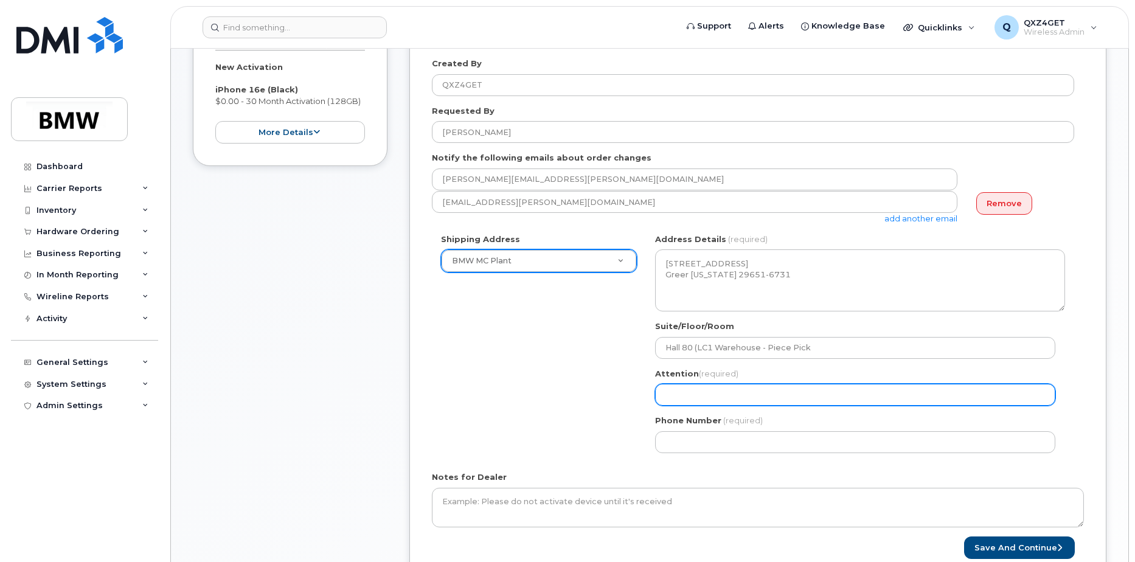
click at [682, 385] on input "Attention (required)" at bounding box center [855, 395] width 400 height 22
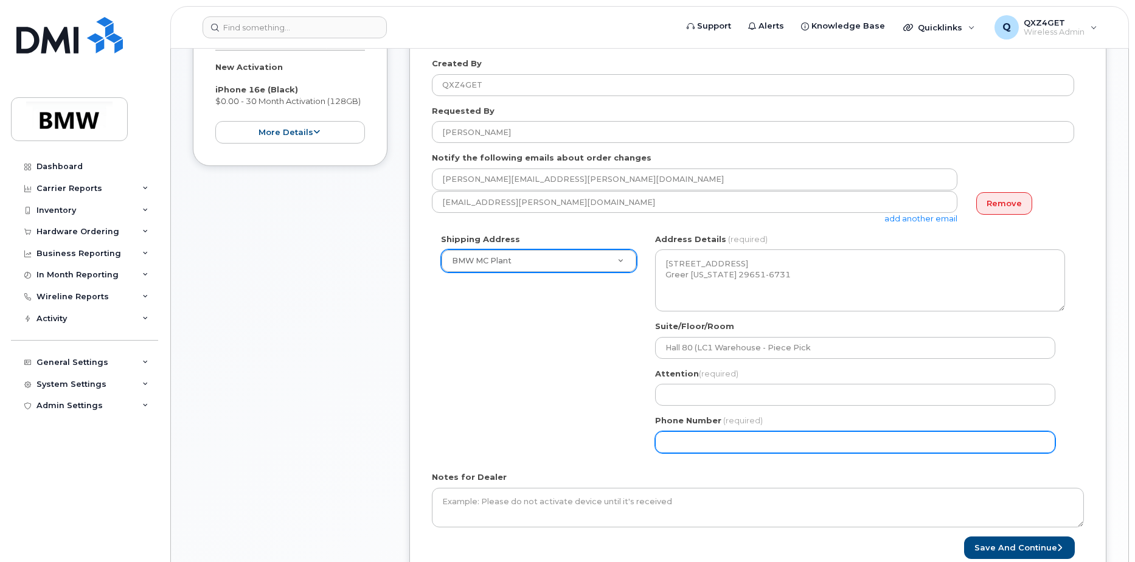
click at [684, 439] on input "Phone Number" at bounding box center [855, 442] width 400 height 22
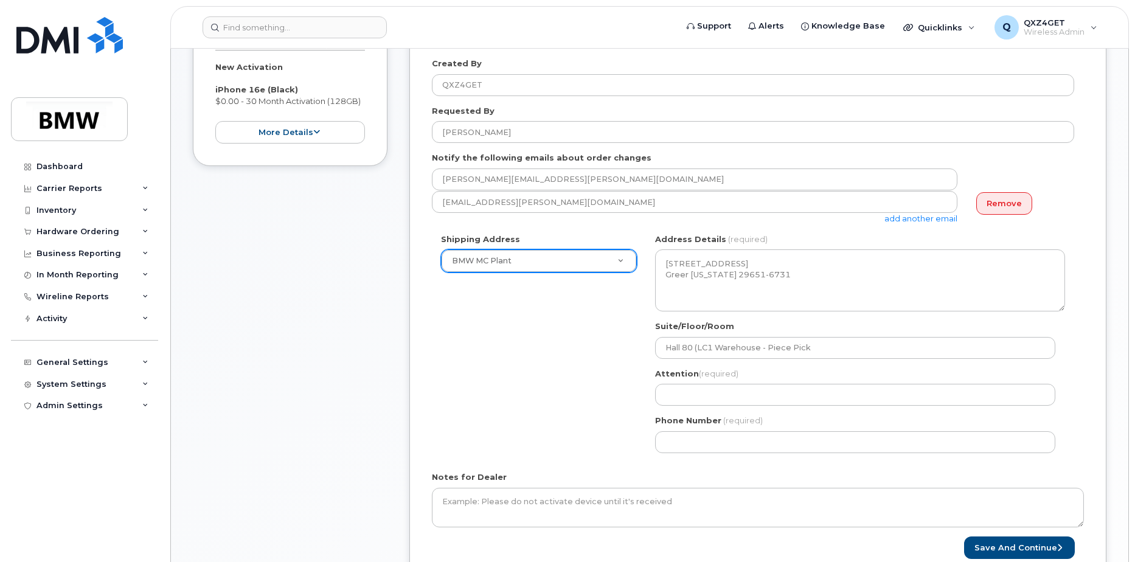
drag, startPoint x: 684, startPoint y: 439, endPoint x: 642, endPoint y: 391, distance: 64.3
click at [636, 390] on div "Shipping Address BMW MC Plant New Address 362 Rosecliff Drive BMW MC Plant BMW …" at bounding box center [753, 348] width 643 height 229
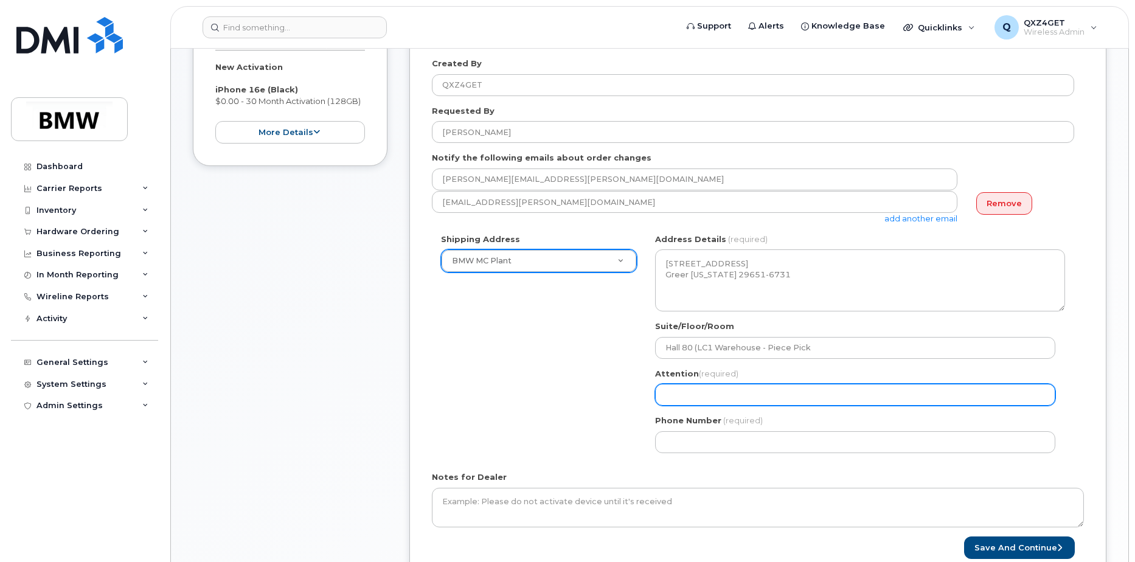
click at [666, 391] on input "Attention (required)" at bounding box center [855, 395] width 400 height 22
paste input "DERON MCGOWAN"
select select
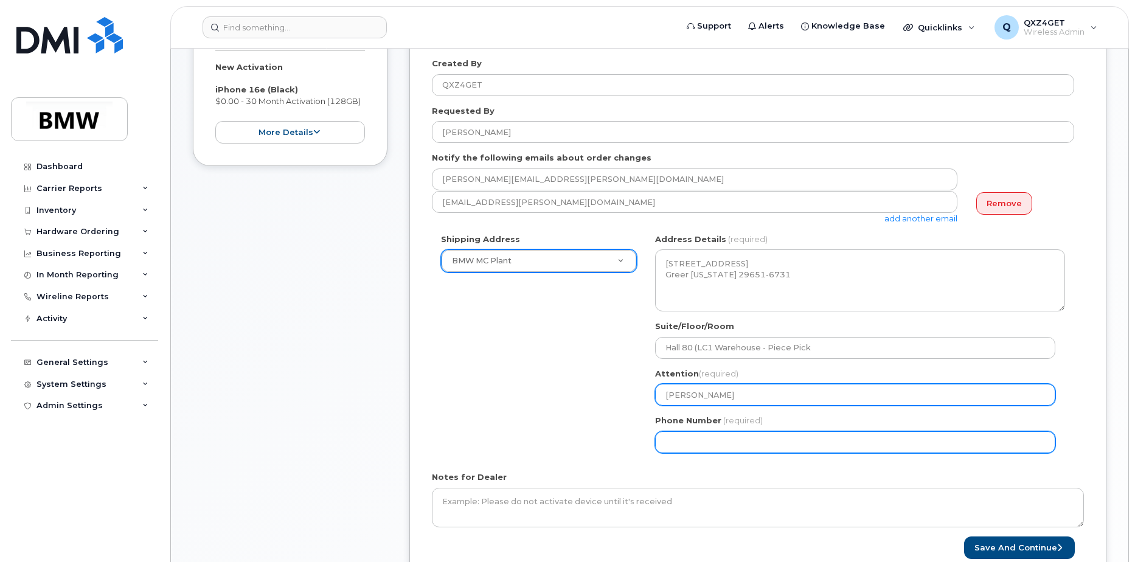
type input "DERON MCGOWAN"
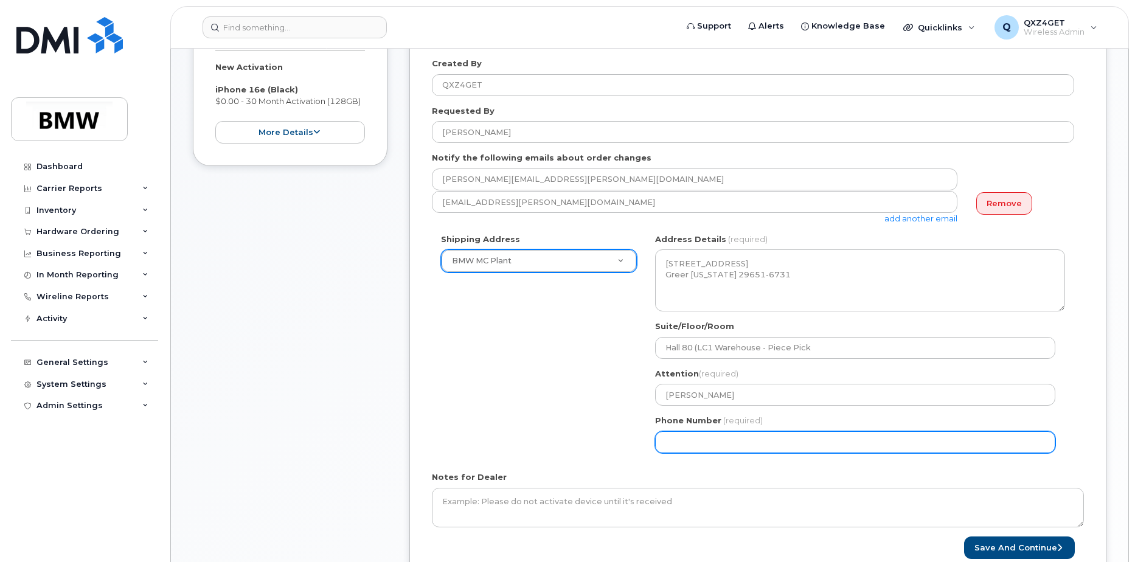
click at [708, 434] on input "Phone Number" at bounding box center [855, 442] width 400 height 22
click at [692, 443] on input "Phone Number" at bounding box center [855, 442] width 400 height 22
select select
type input "864450810"
select select
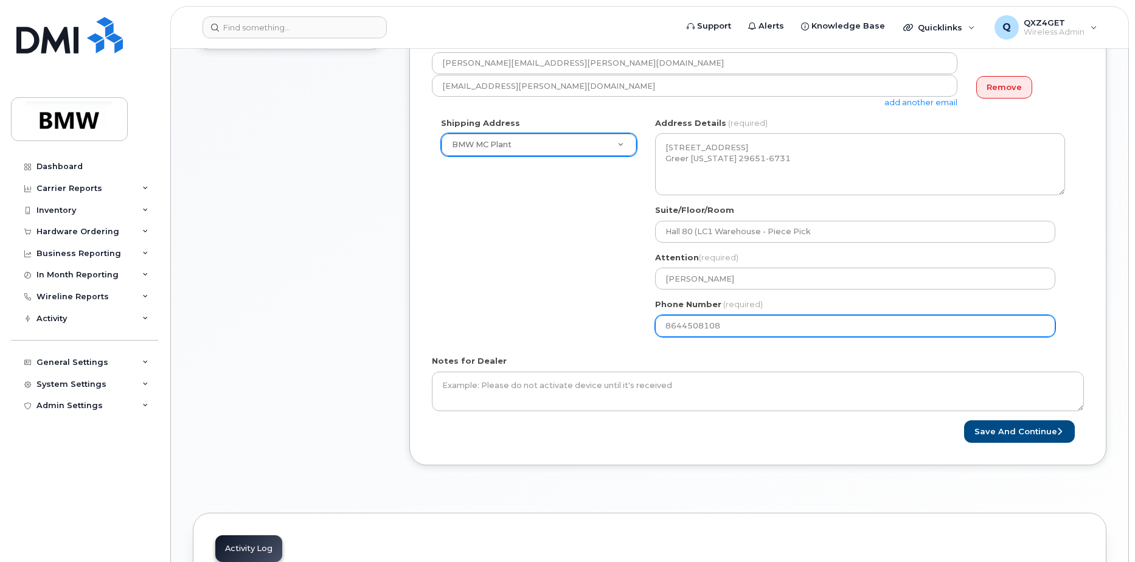
scroll to position [365, 0]
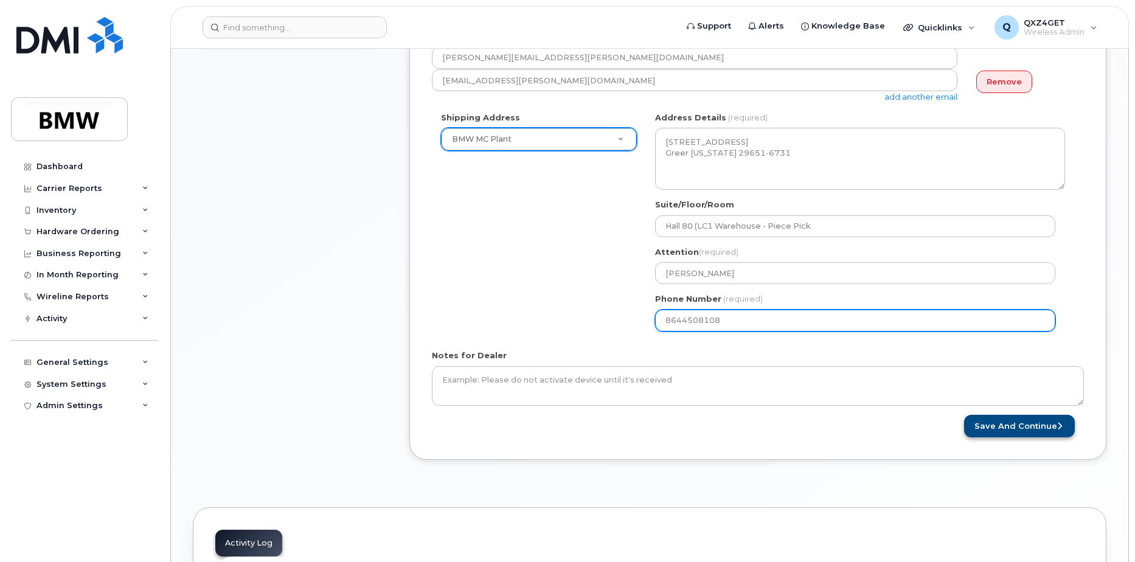
type input "8644508108"
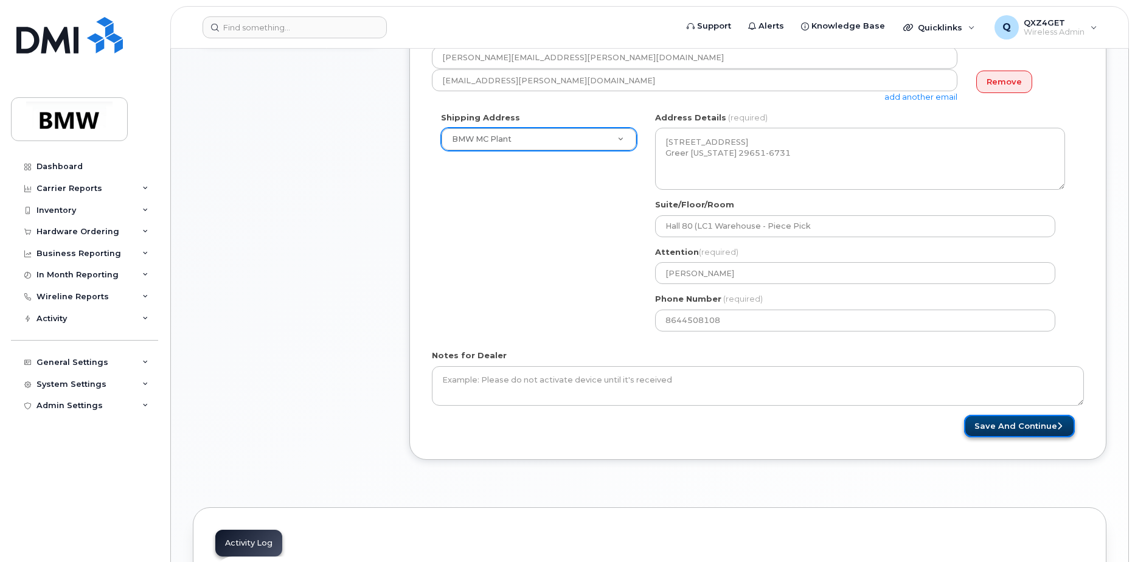
click at [1002, 427] on button "Save and Continue" at bounding box center [1019, 426] width 111 height 23
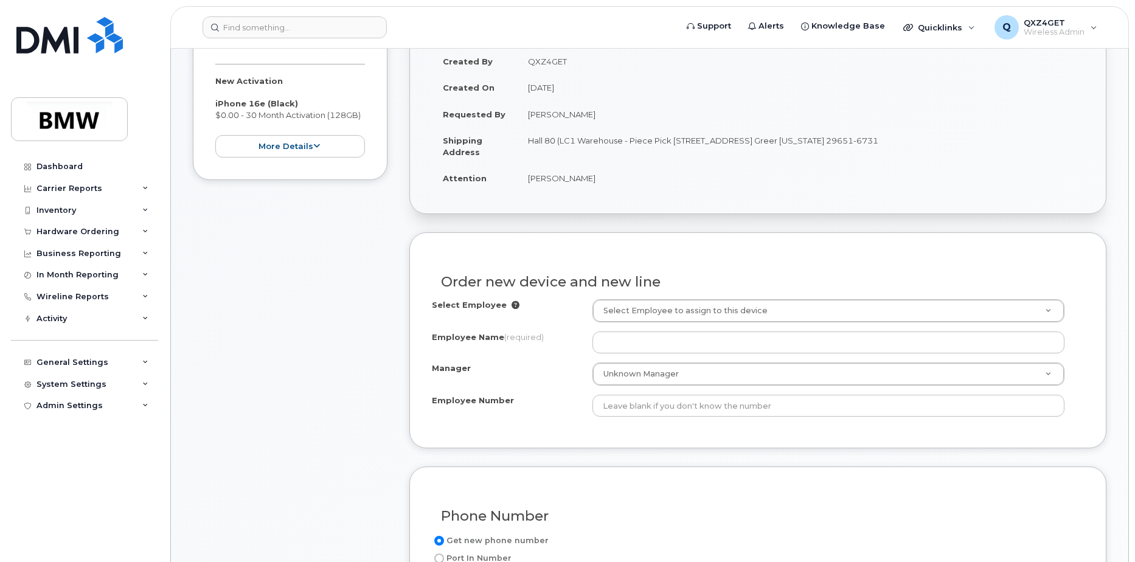
scroll to position [243, 0]
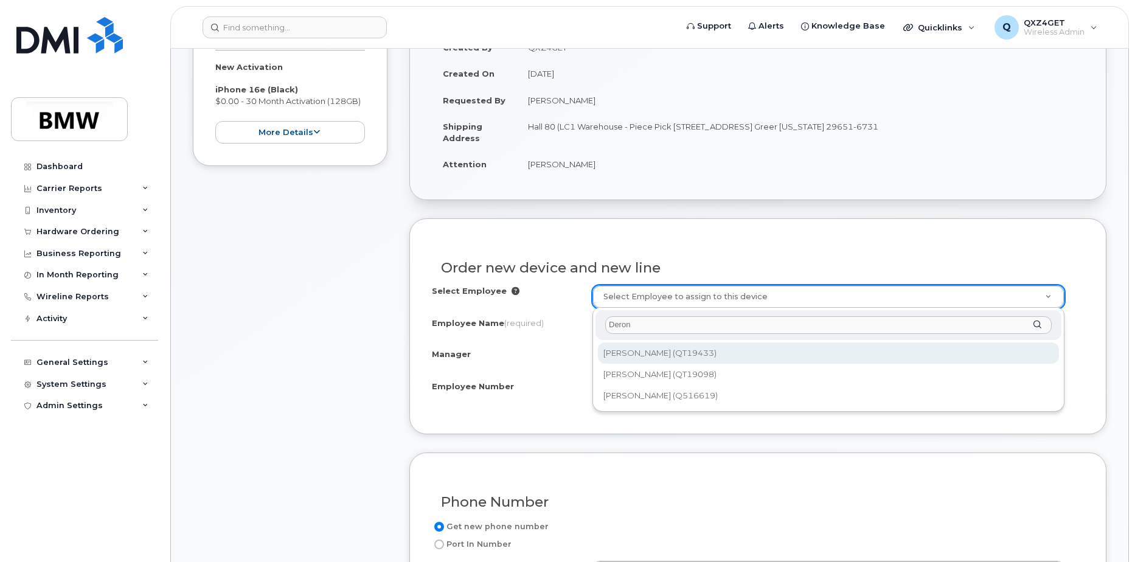
type input "Deron"
type input "1898757"
type input "Deron McGowan"
type input "QT19433"
type input "1343"
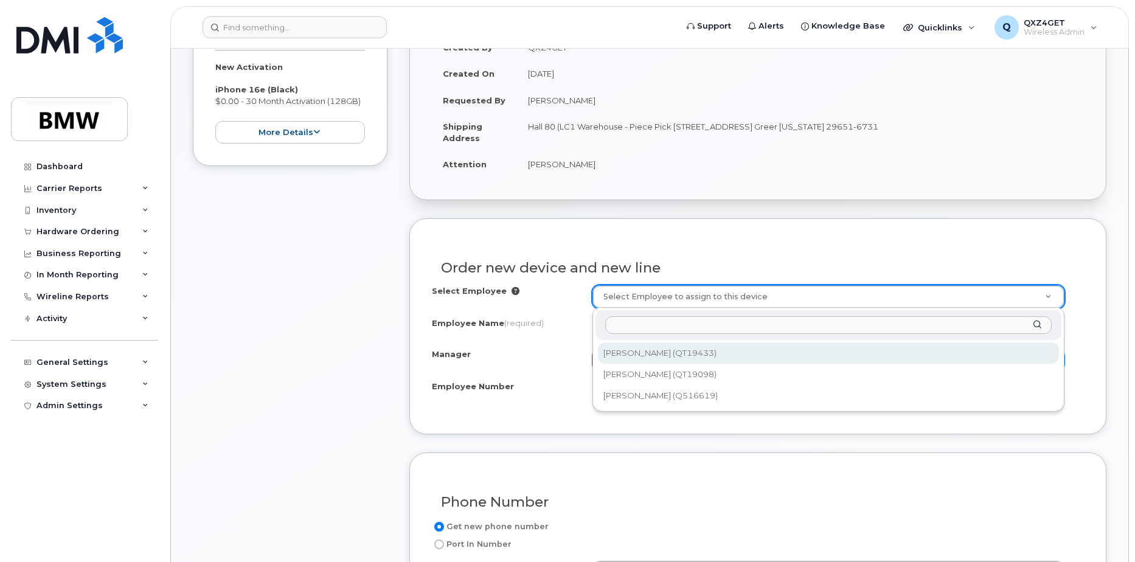
select select "1895280"
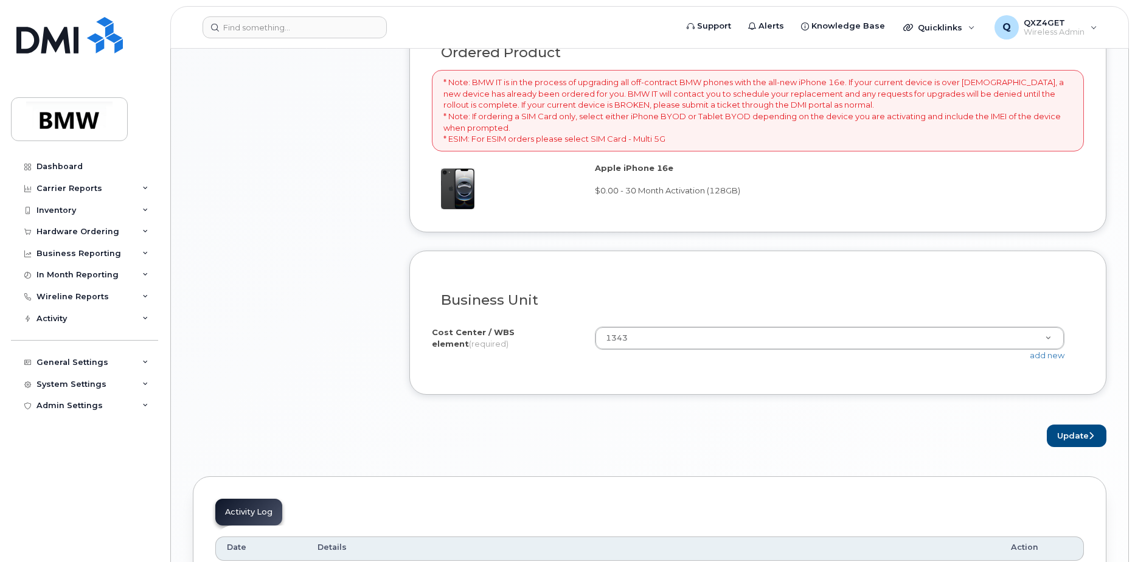
scroll to position [852, 0]
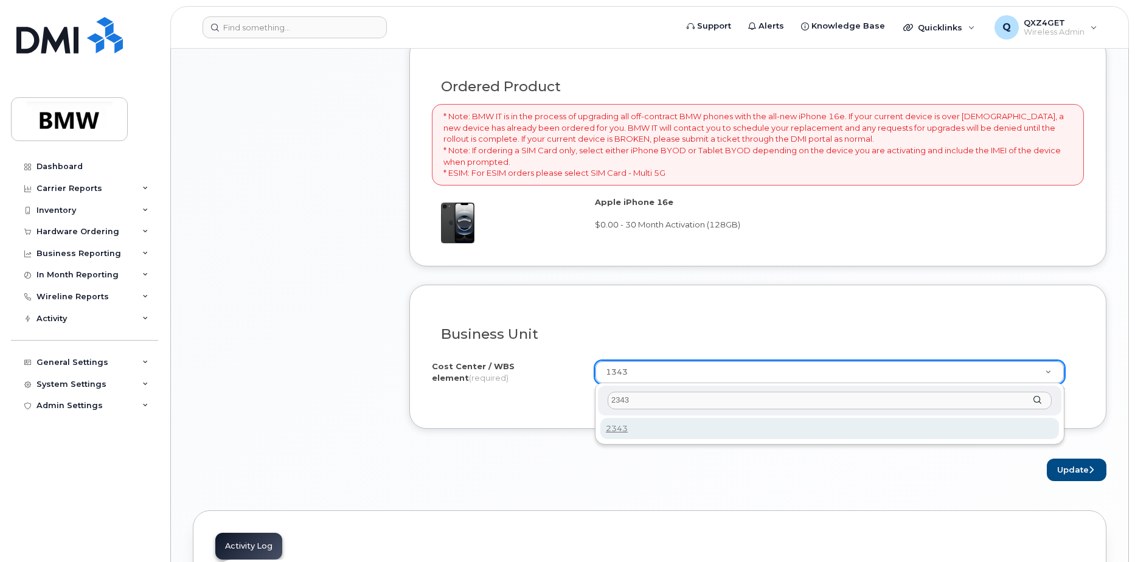
type input "2343"
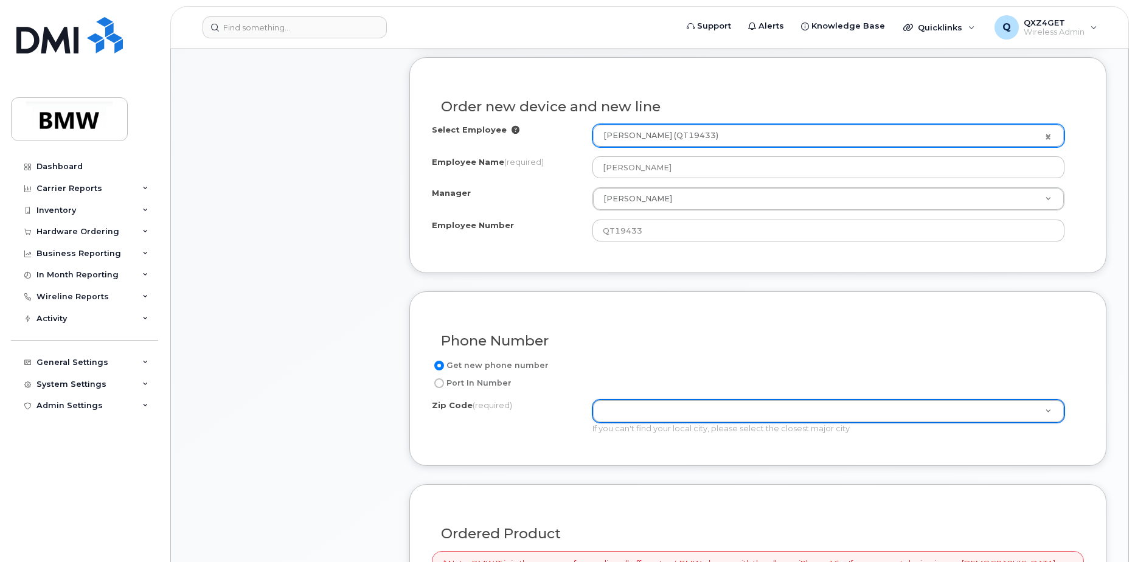
scroll to position [426, 0]
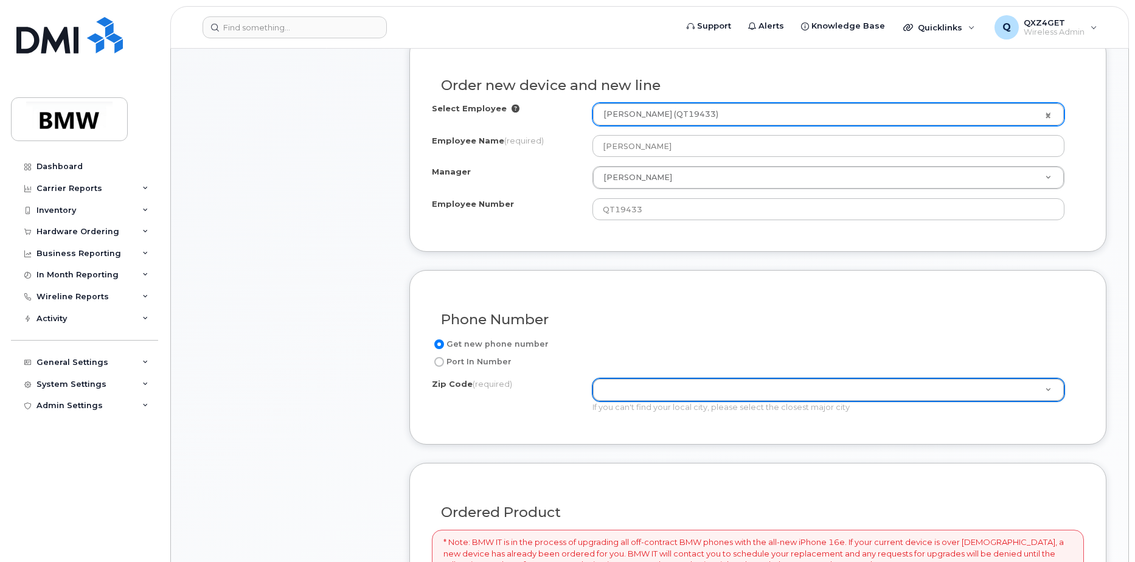
click at [683, 333] on div "Phone Number" at bounding box center [758, 315] width 652 height 44
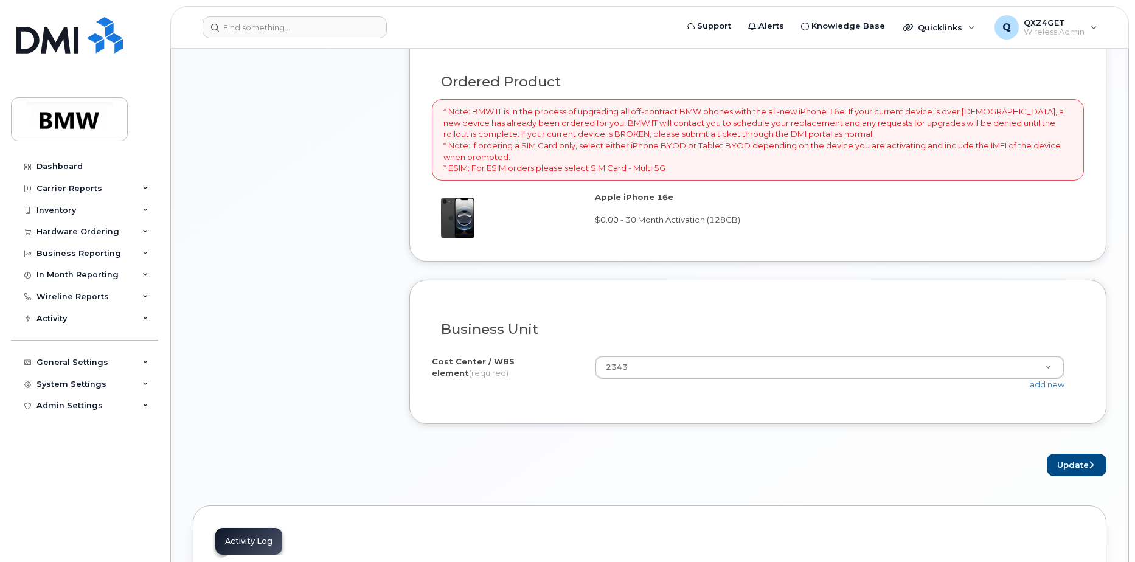
scroll to position [974, 0]
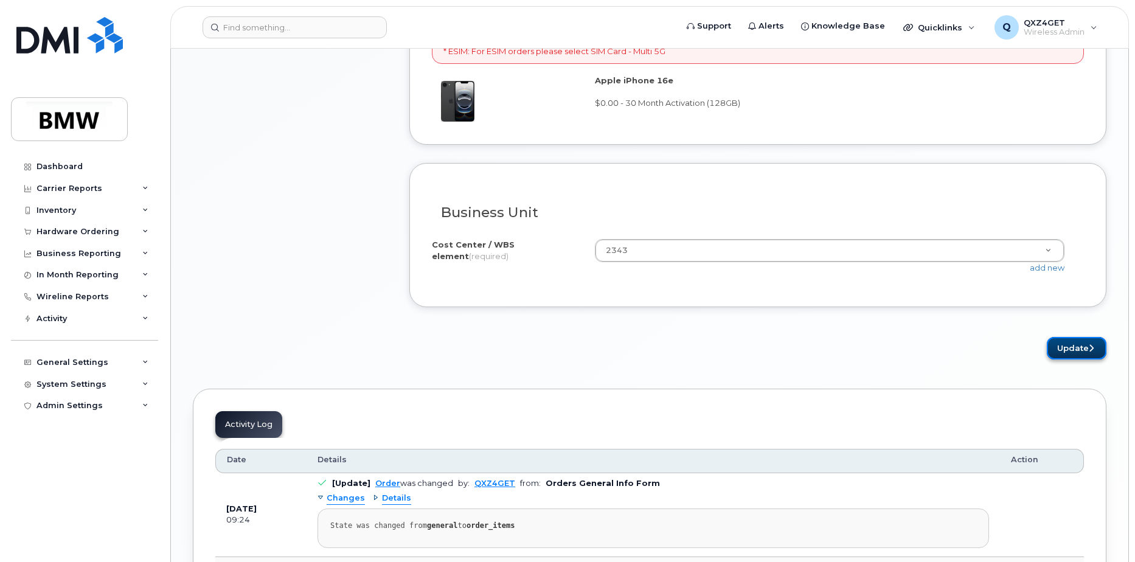
click at [1076, 349] on button "Update" at bounding box center [1077, 348] width 60 height 23
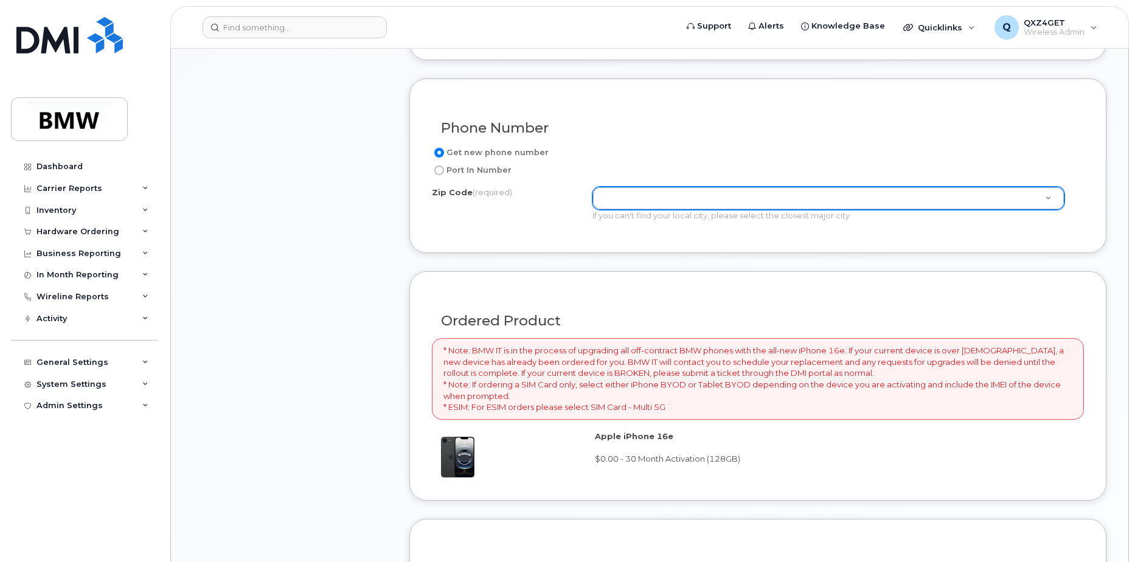
scroll to position [557, 0]
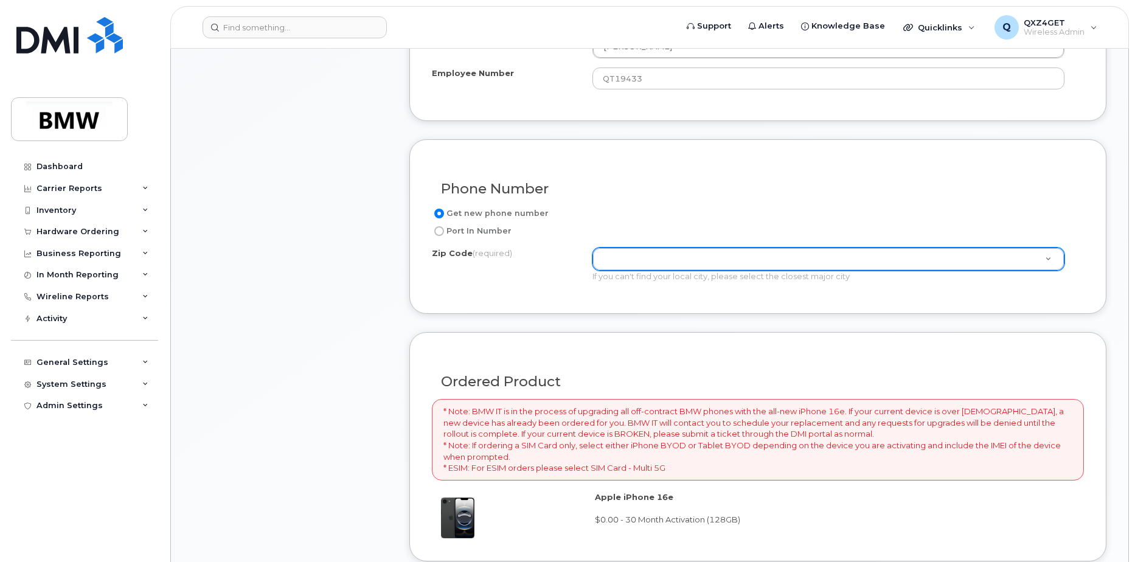
click at [648, 203] on div "Phone Number" at bounding box center [758, 184] width 652 height 44
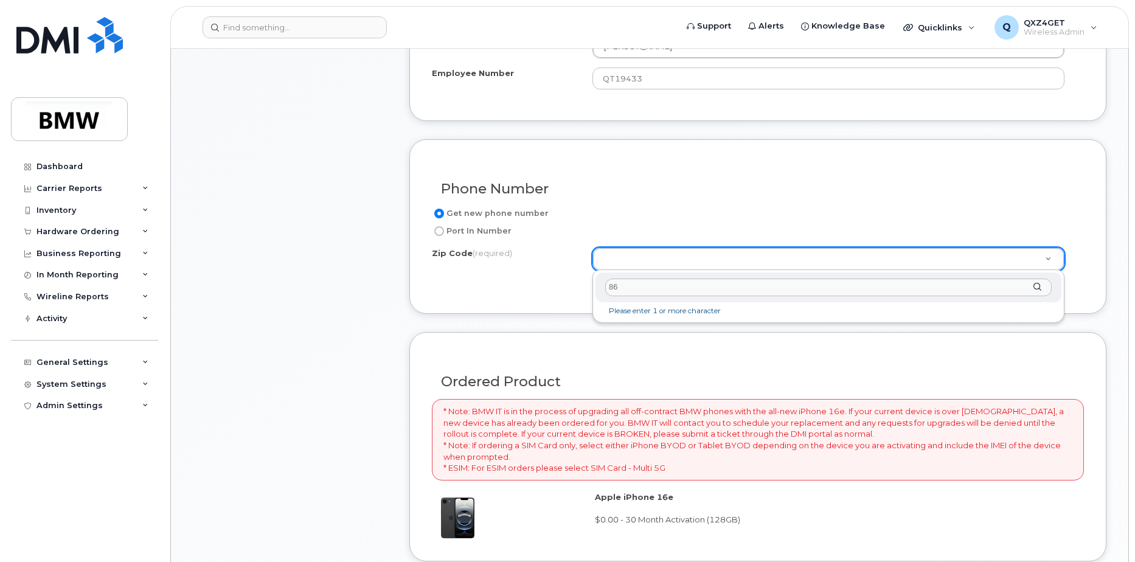
type input "8"
click at [624, 291] on input "Zip Code (required)" at bounding box center [828, 288] width 447 height 18
type input "29651"
type input "29651 (Greer, SC)"
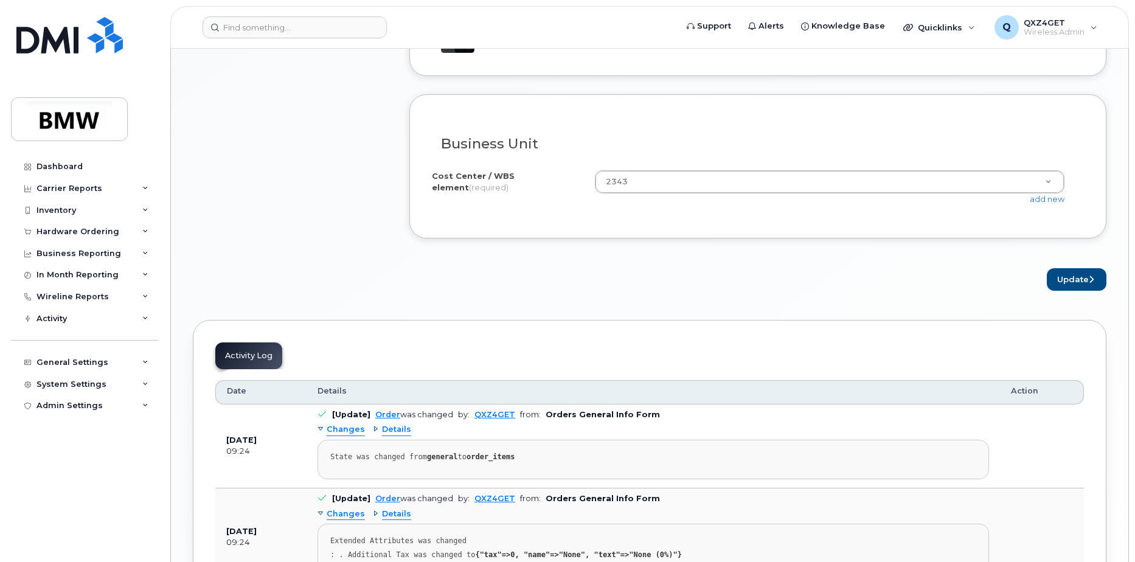
scroll to position [1044, 0]
click at [1081, 278] on button "Update" at bounding box center [1077, 278] width 60 height 23
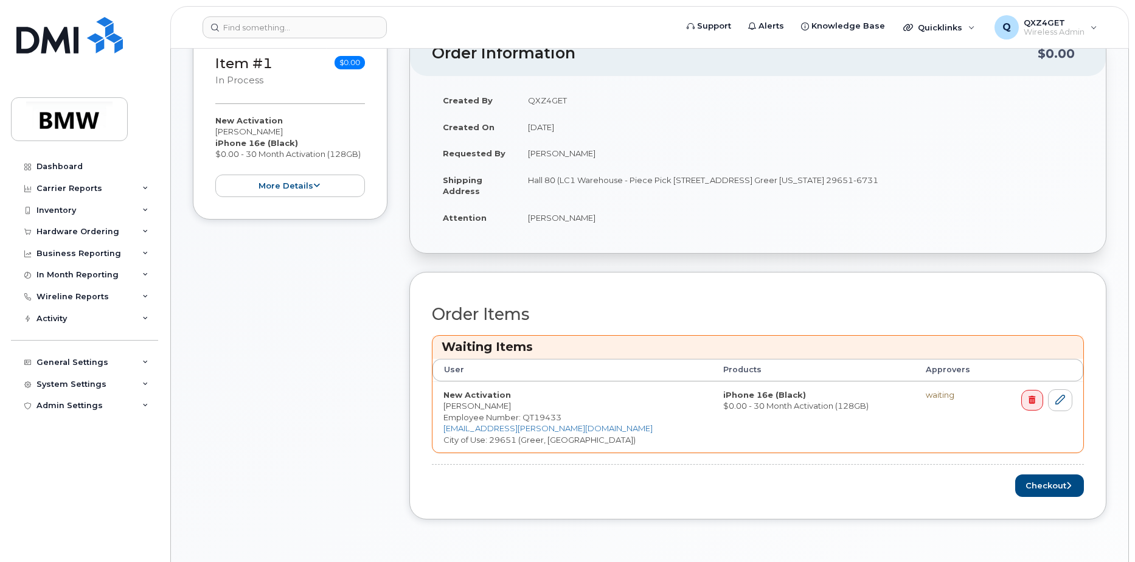
scroll to position [243, 0]
click at [1050, 483] on button "Checkout" at bounding box center [1050, 484] width 69 height 23
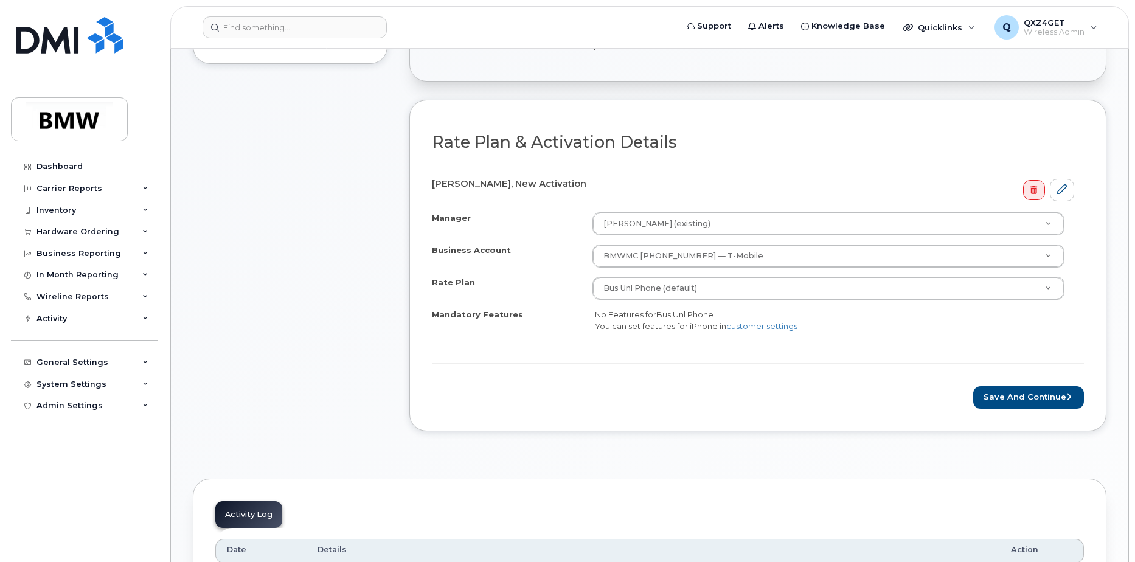
scroll to position [304, 0]
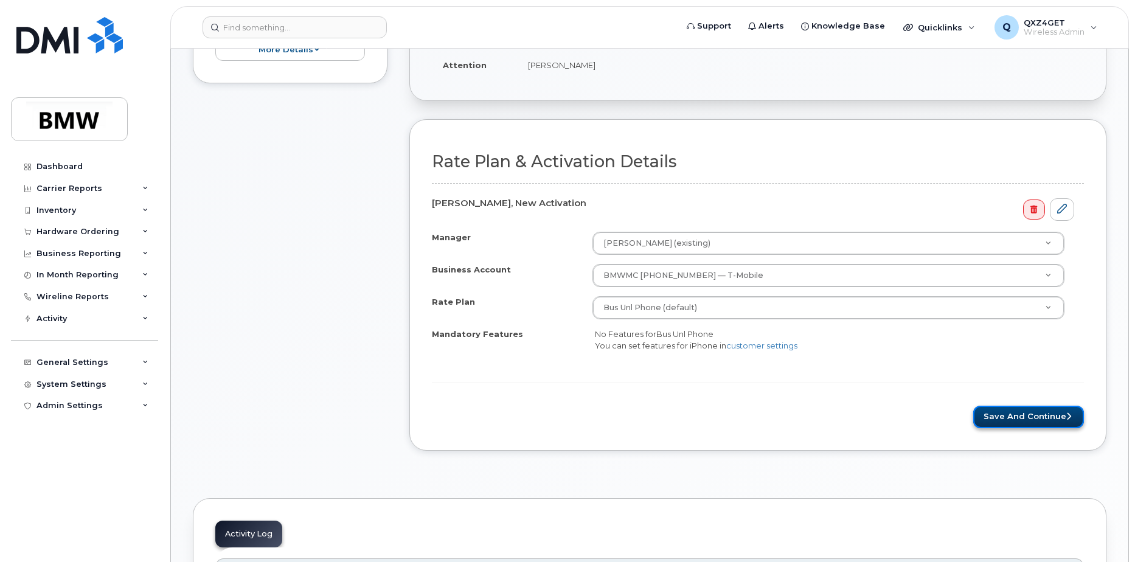
click at [1021, 417] on button "Save and Continue" at bounding box center [1029, 417] width 111 height 23
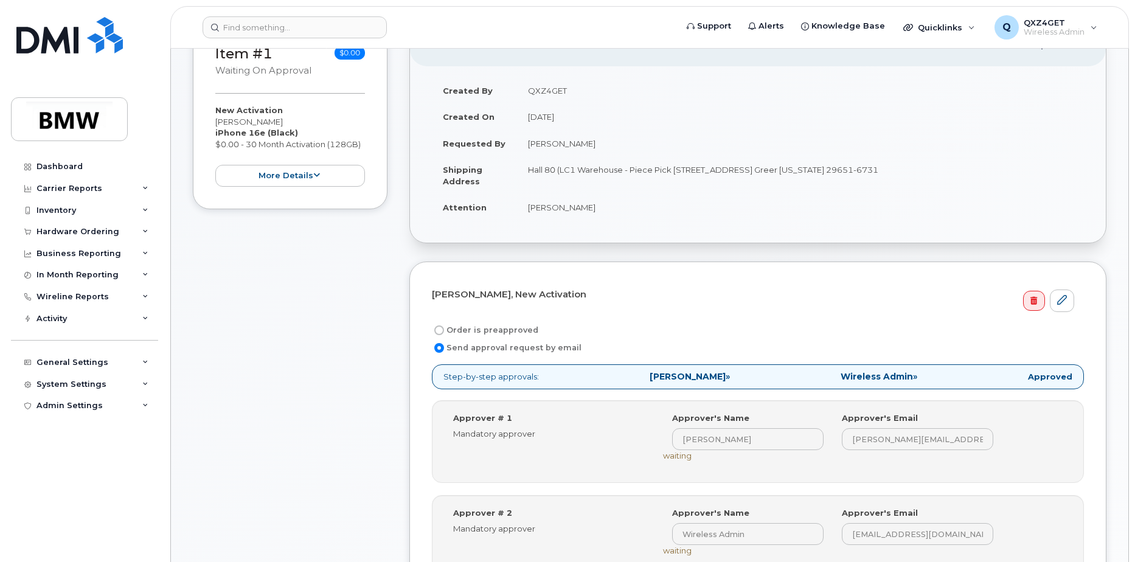
scroll to position [183, 0]
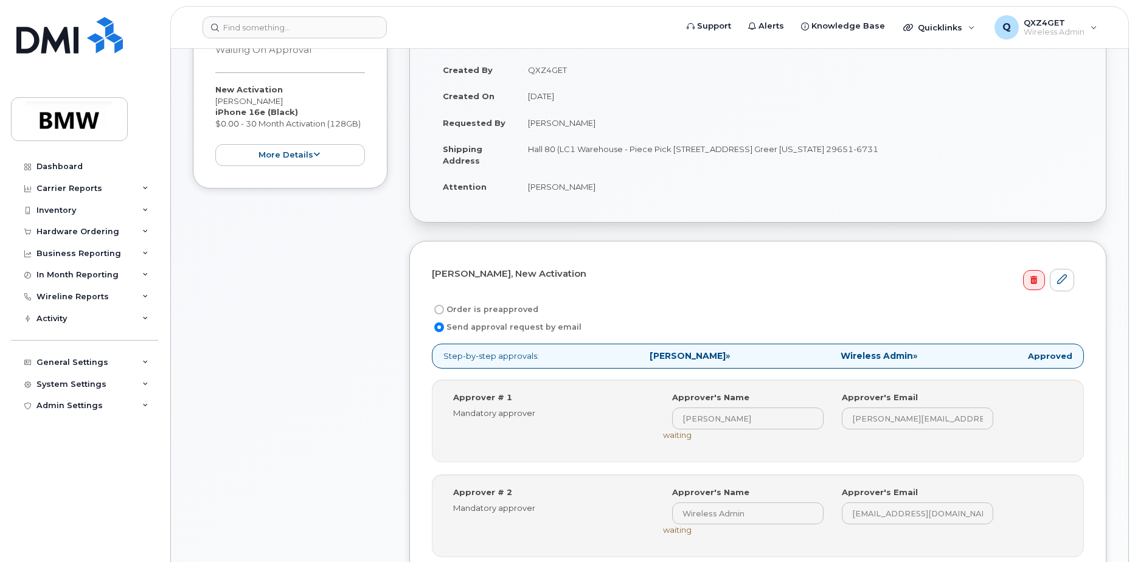
click at [434, 309] on input "Order is preapproved" at bounding box center [439, 310] width 10 height 10
radio input "true"
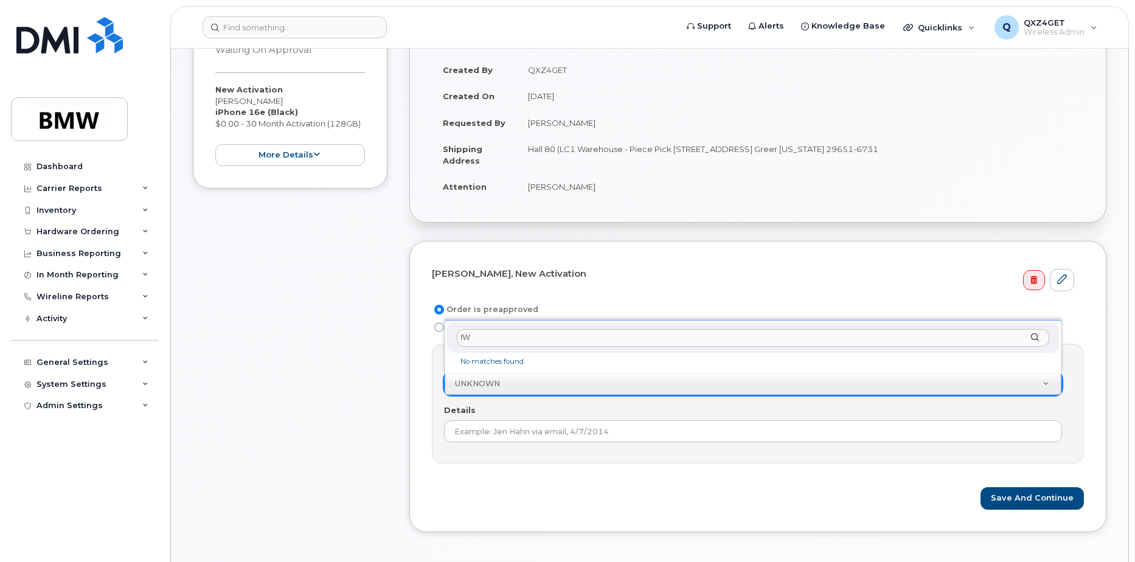
type input "f"
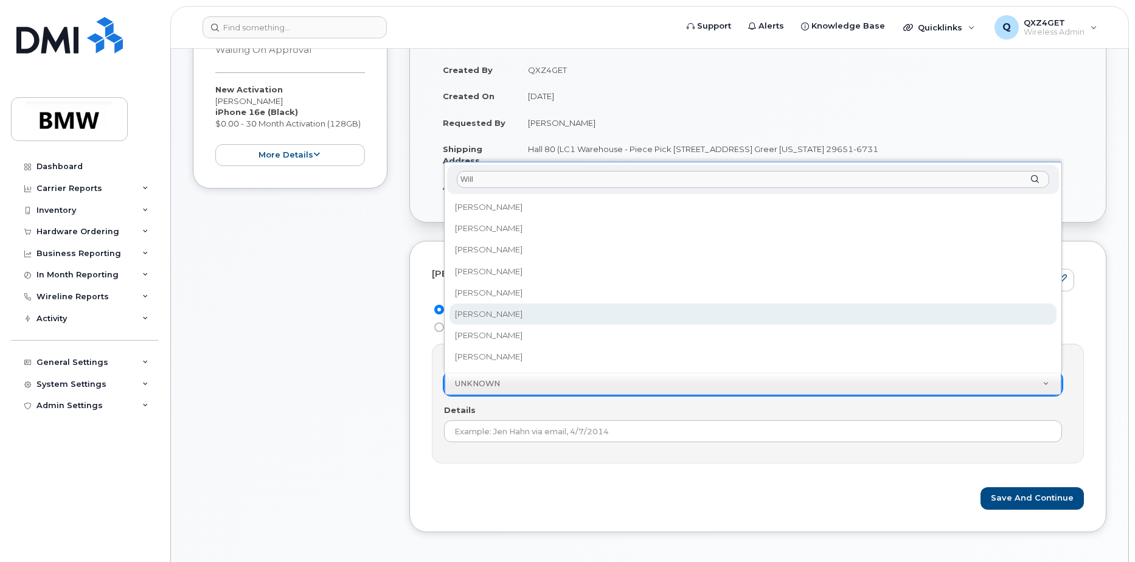
type input "Will"
select select "1895280"
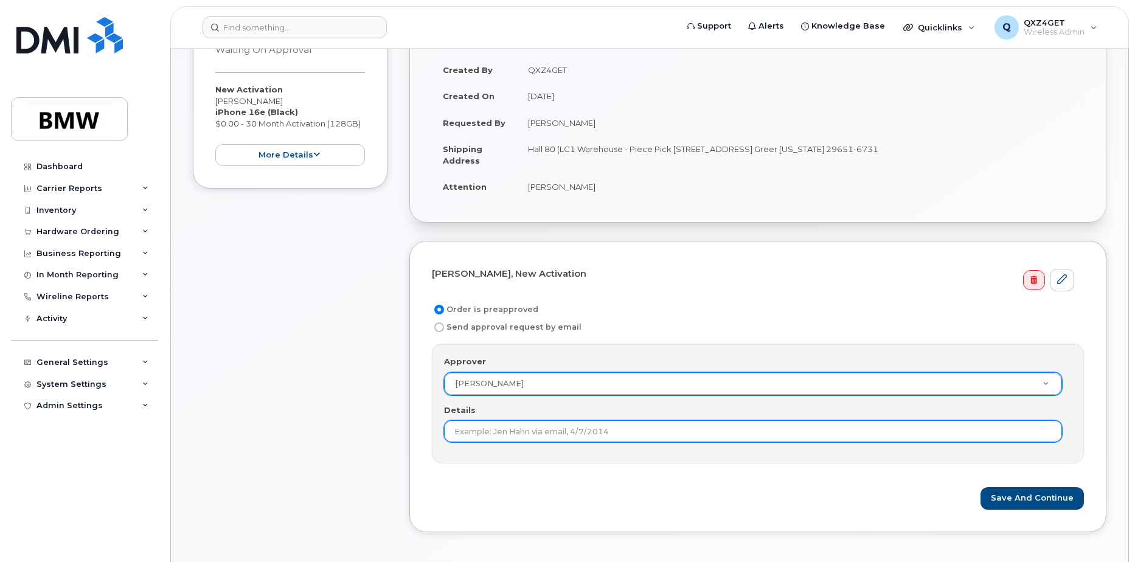
click at [483, 426] on input "Details" at bounding box center [753, 431] width 618 height 22
click at [545, 431] on input "Previous order 303120 recently approved by William Stanifer. Order was cancelle…" at bounding box center [753, 431] width 618 height 22
click at [740, 432] on input "Previous order 303120 was recently approved by William Stanifer. Order was canc…" at bounding box center [753, 431] width 618 height 22
click at [741, 430] on input "Previous order 303120 was recently approved by William Stanifer. Order was canc…" at bounding box center [753, 431] width 618 height 22
click at [927, 433] on input "Previous order 303120 was recently approved by William Stanifer. Order 303120 w…" at bounding box center [753, 431] width 618 height 22
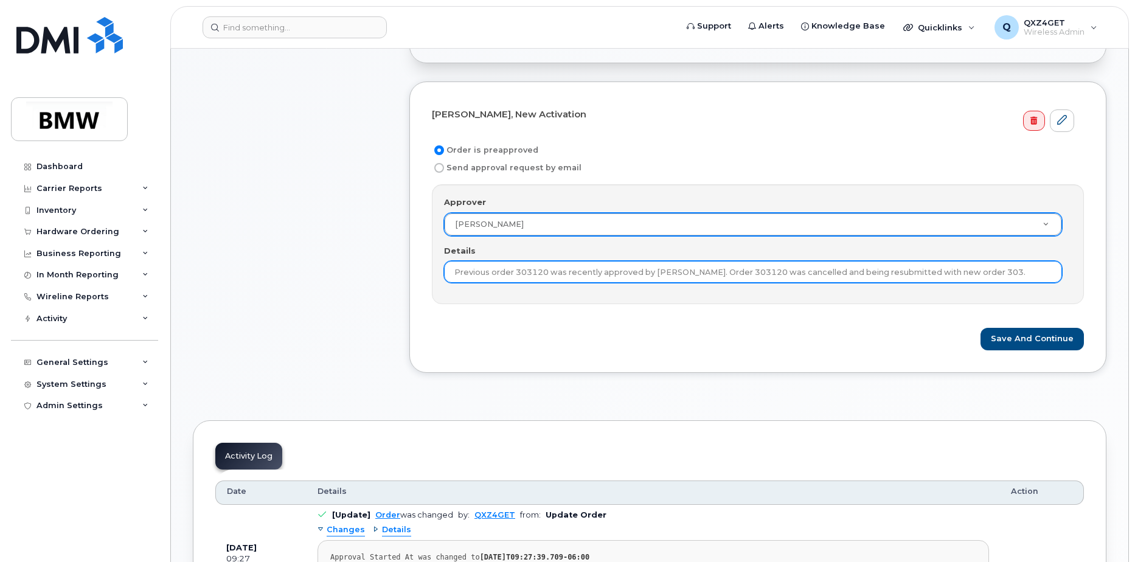
scroll to position [548, 0]
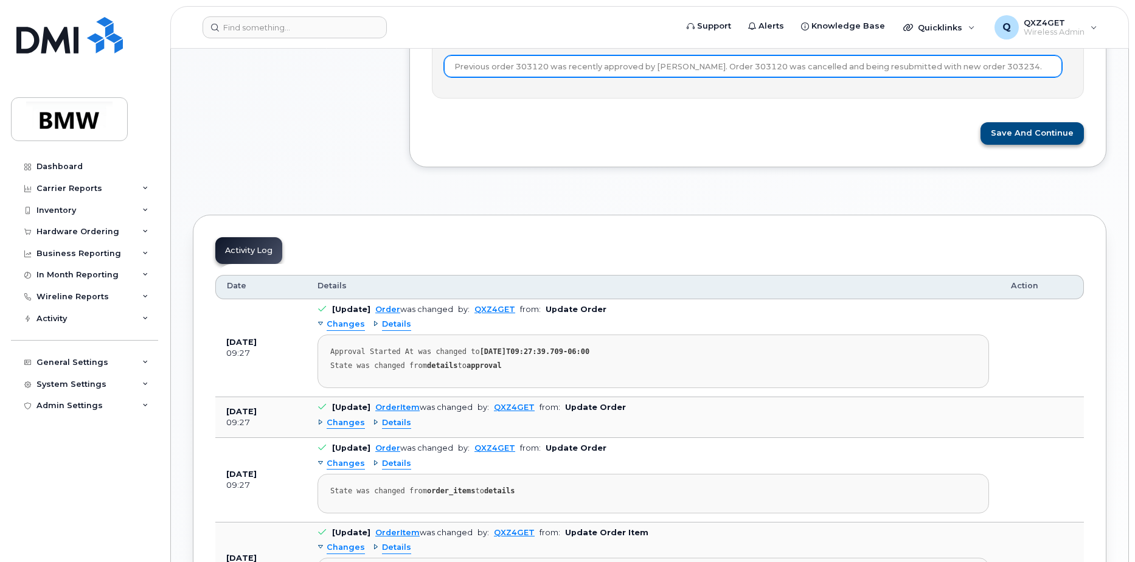
type input "Previous order 303120 was recently approved by William Stanifer. Order 303120 w…"
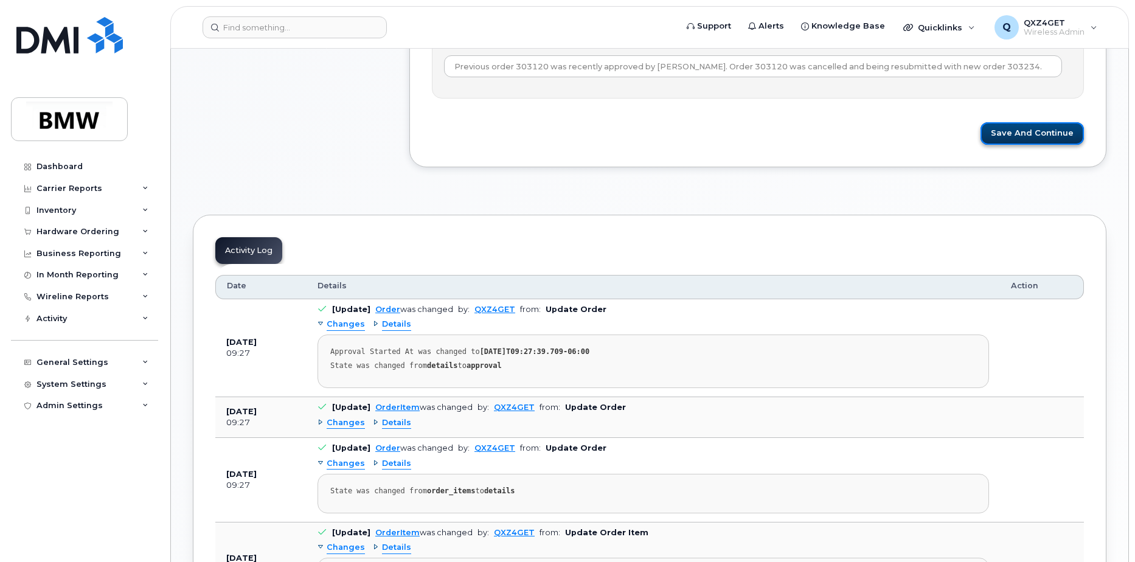
click at [1020, 129] on button "Save and Continue" at bounding box center [1032, 133] width 103 height 23
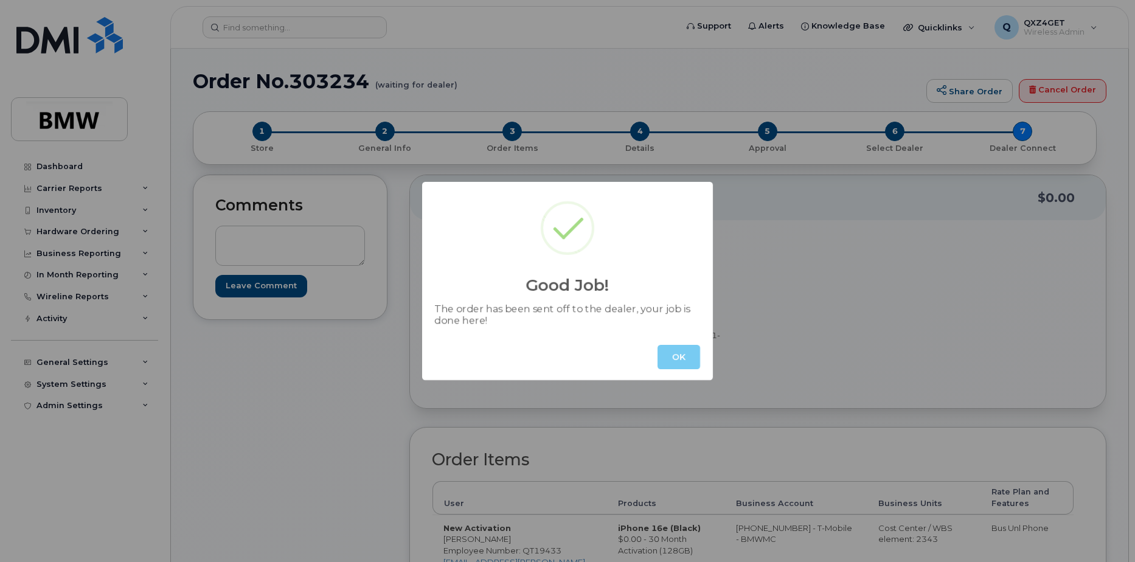
click at [681, 357] on button "OK" at bounding box center [679, 357] width 43 height 24
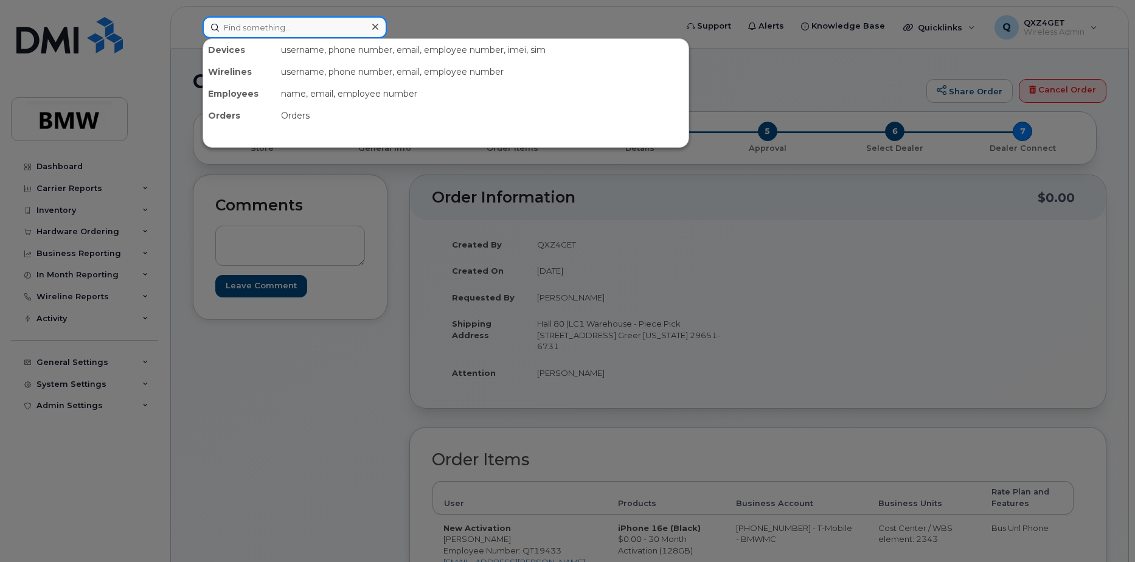
click at [257, 25] on input at bounding box center [295, 27] width 184 height 22
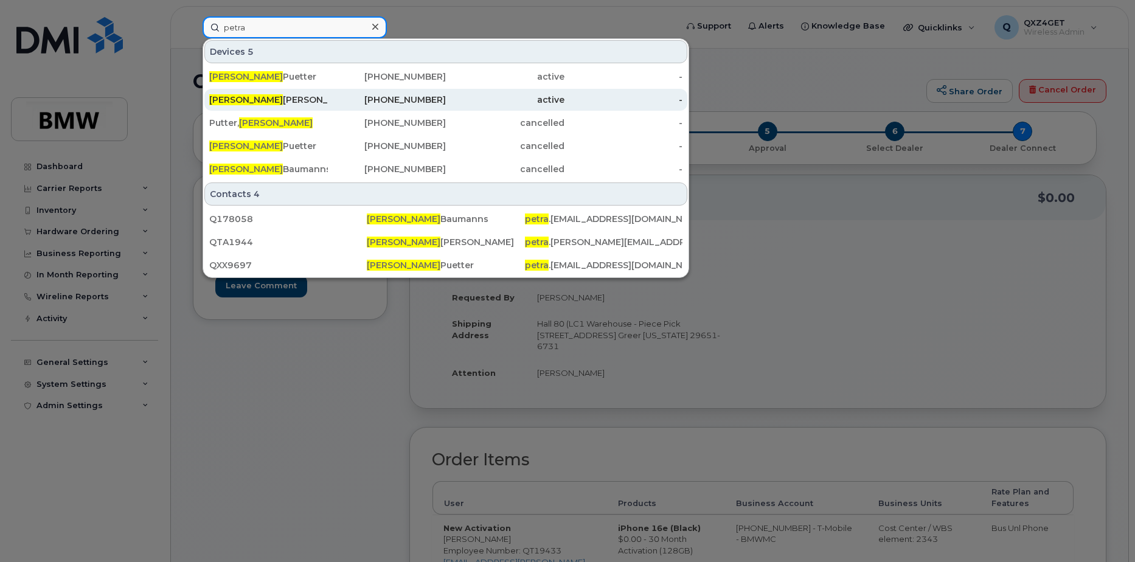
type input "petra"
click at [249, 102] on div "[PERSON_NAME]" at bounding box center [268, 100] width 119 height 12
